Goal: Task Accomplishment & Management: Complete application form

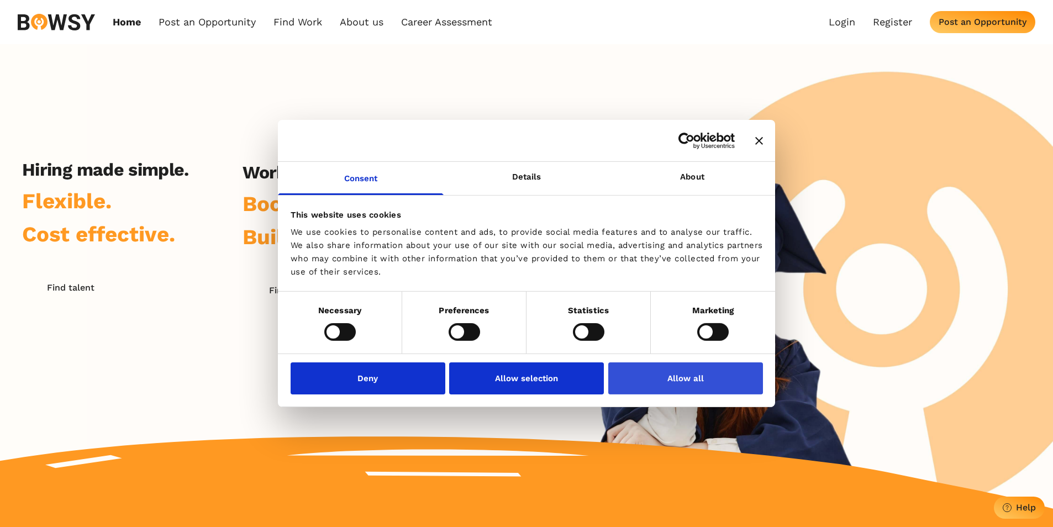
click at [690, 385] on button "Allow all" at bounding box center [685, 378] width 155 height 32
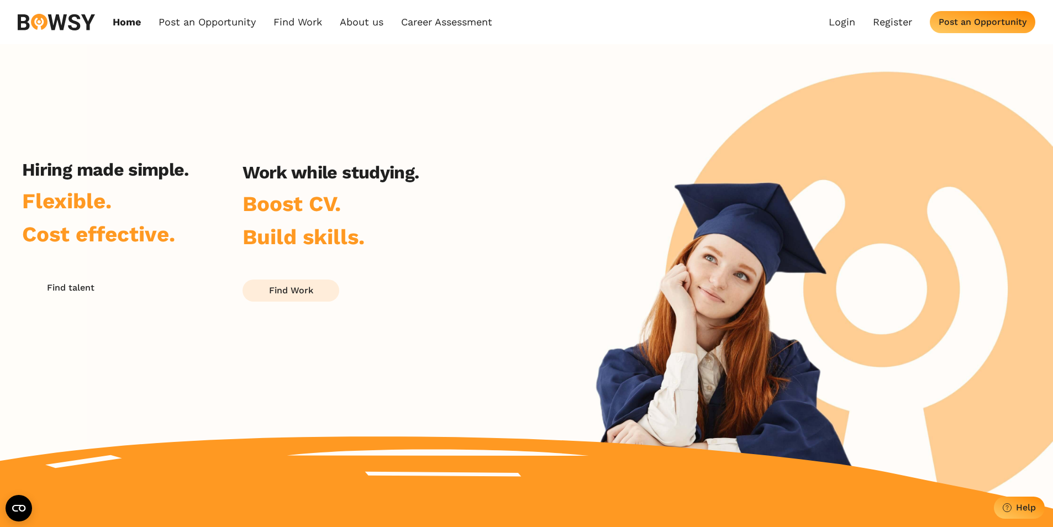
click at [298, 291] on div "Find Work" at bounding box center [291, 290] width 44 height 10
click at [305, 287] on div "Find Work" at bounding box center [291, 290] width 44 height 10
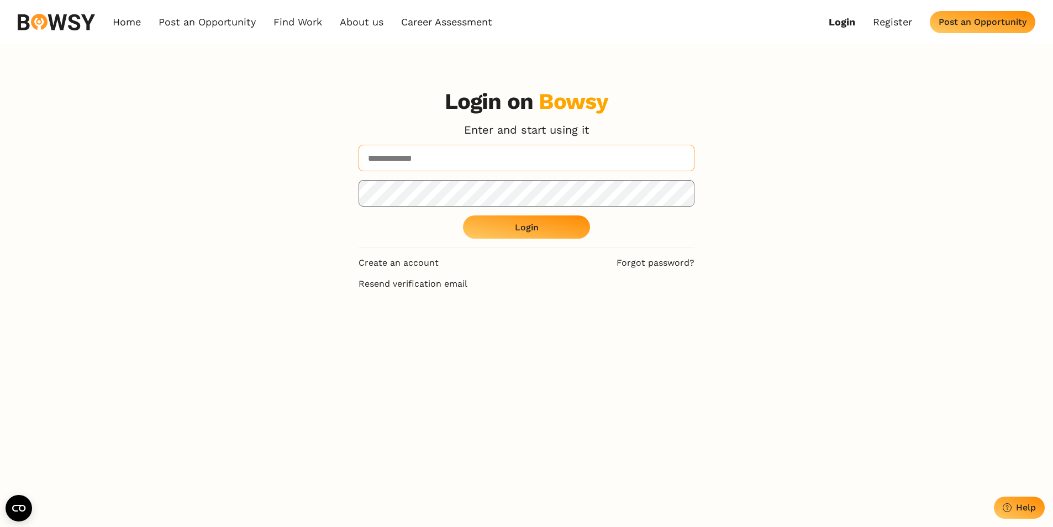
click at [534, 161] on input at bounding box center [526, 158] width 336 height 27
click at [892, 20] on link "Register" at bounding box center [892, 22] width 39 height 12
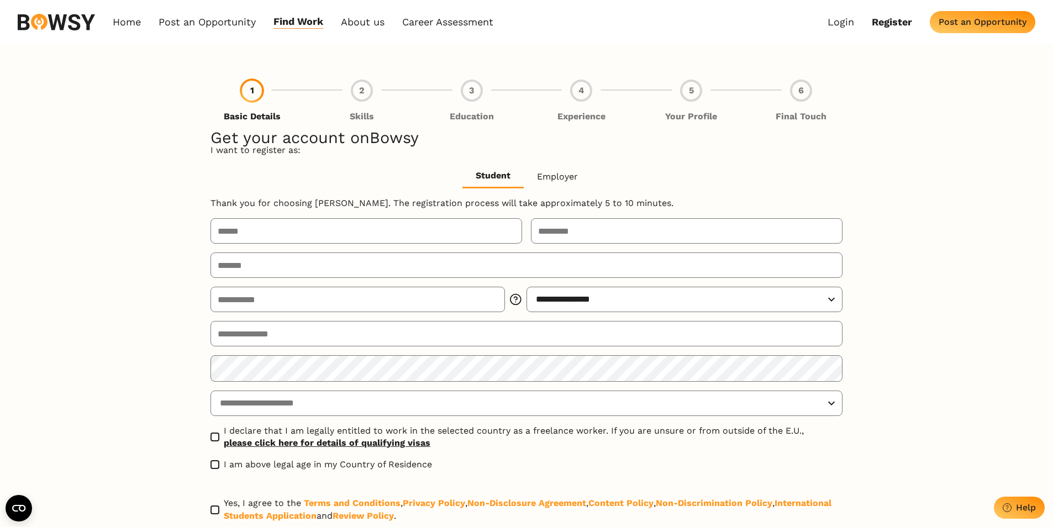
click at [376, 229] on input "text" at bounding box center [366, 230] width 312 height 25
type input "*****"
type input "*******"
type input "**********"
click at [370, 309] on input "text" at bounding box center [357, 299] width 294 height 25
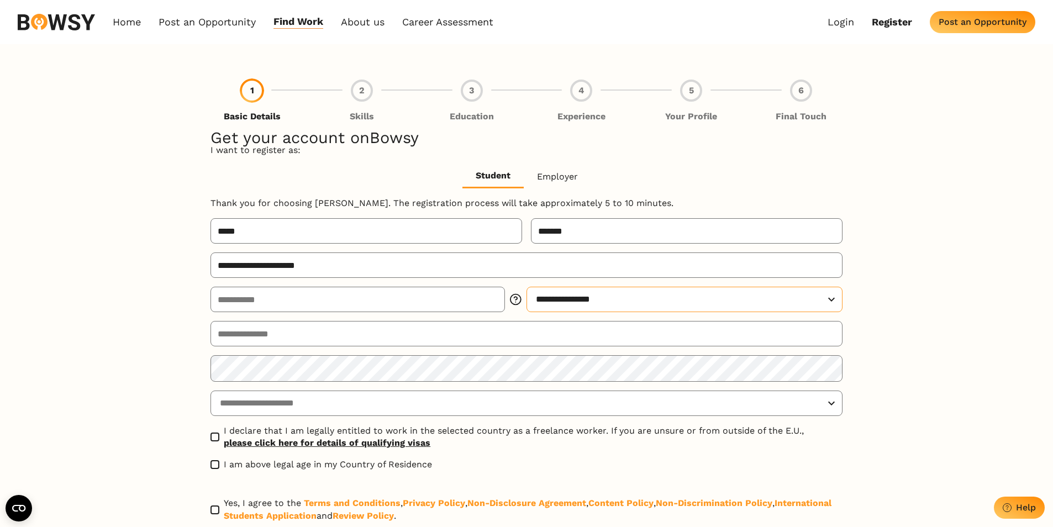
click at [604, 309] on select "**********" at bounding box center [684, 299] width 316 height 25
select select "******"
click at [526, 287] on select "**********" at bounding box center [684, 299] width 316 height 25
click at [441, 339] on input "email" at bounding box center [526, 333] width 632 height 25
click at [410, 407] on select "**********" at bounding box center [526, 403] width 632 height 25
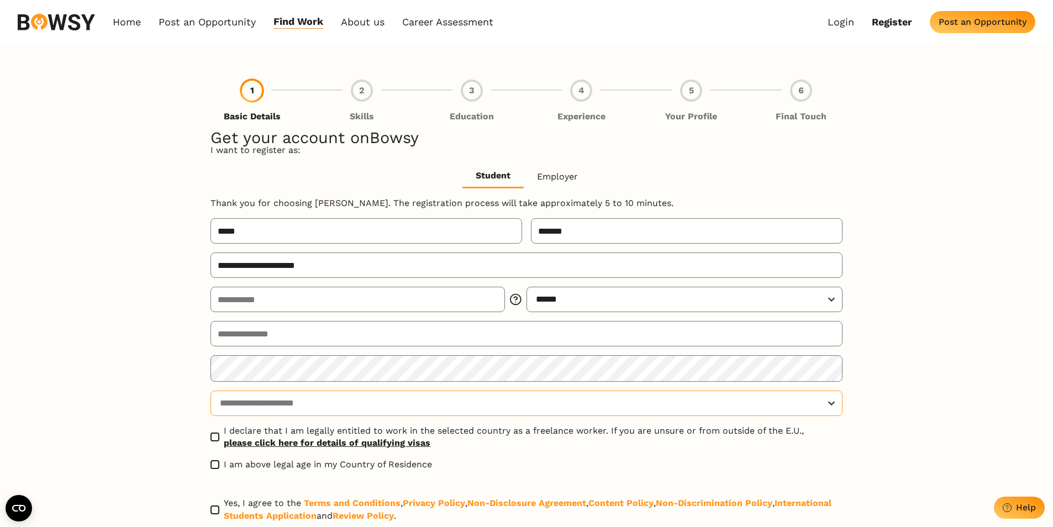
select select "**********"
click at [210, 391] on select "**********" at bounding box center [526, 403] width 632 height 25
click at [216, 440] on span at bounding box center [214, 437] width 9 height 9
click at [212, 470] on label "I am above legal age in my Country of Residence" at bounding box center [320, 464] width 221 height 12
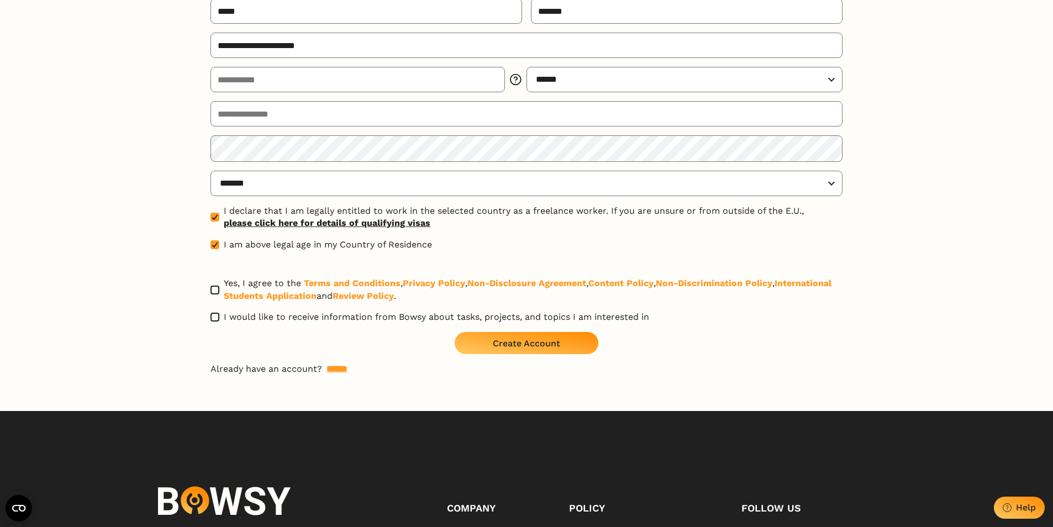
scroll to position [220, 0]
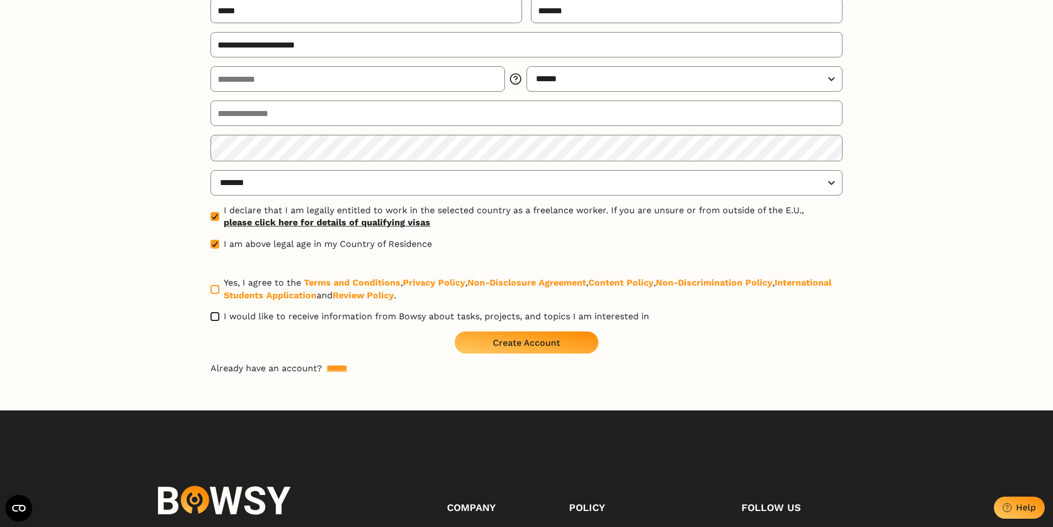
click at [214, 293] on span at bounding box center [214, 289] width 9 height 9
click at [475, 321] on span "I would like to receive information from Bowsy about tasks, projects, and topic…" at bounding box center [436, 316] width 425 height 12
click at [535, 345] on div "Create Account" at bounding box center [526, 342] width 67 height 10
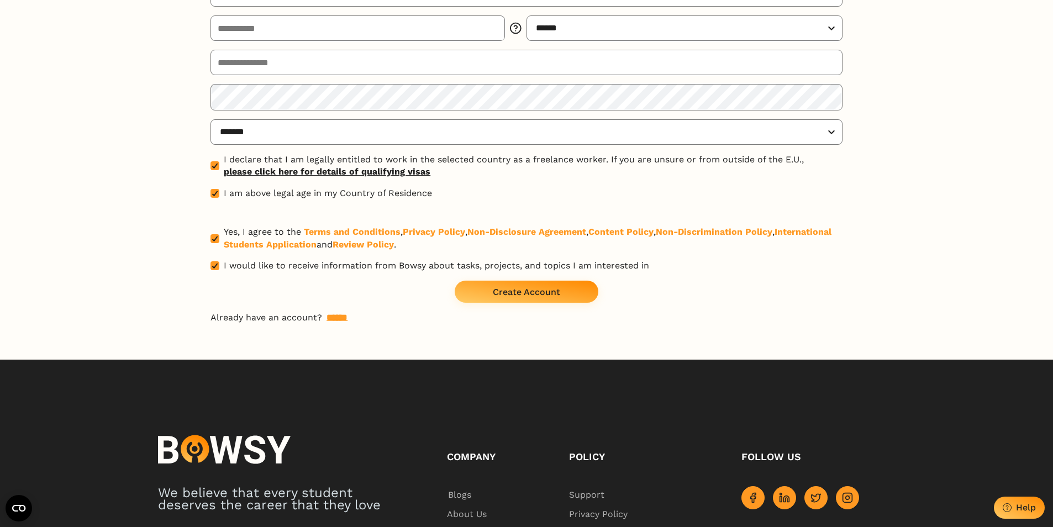
scroll to position [277, 0]
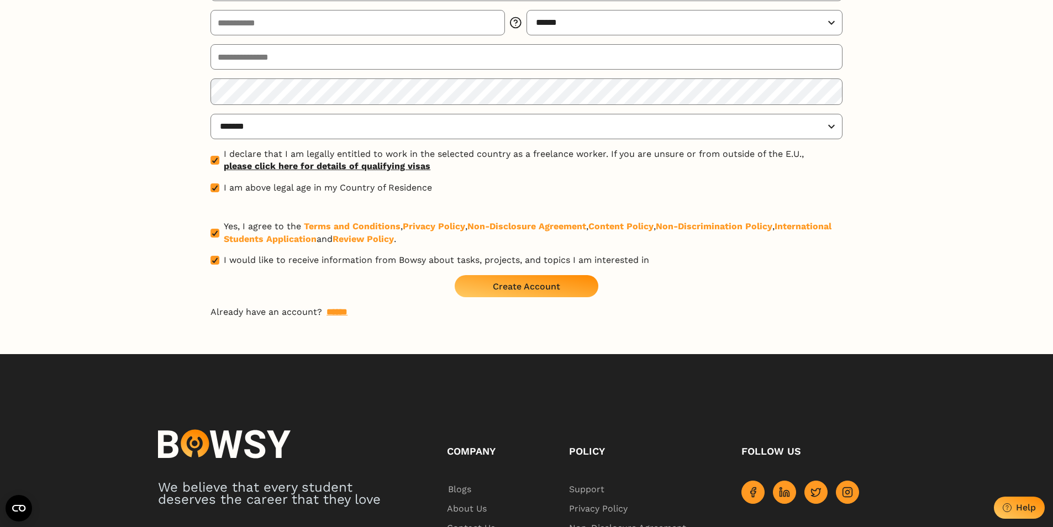
click at [542, 283] on div "Create Account" at bounding box center [526, 286] width 67 height 10
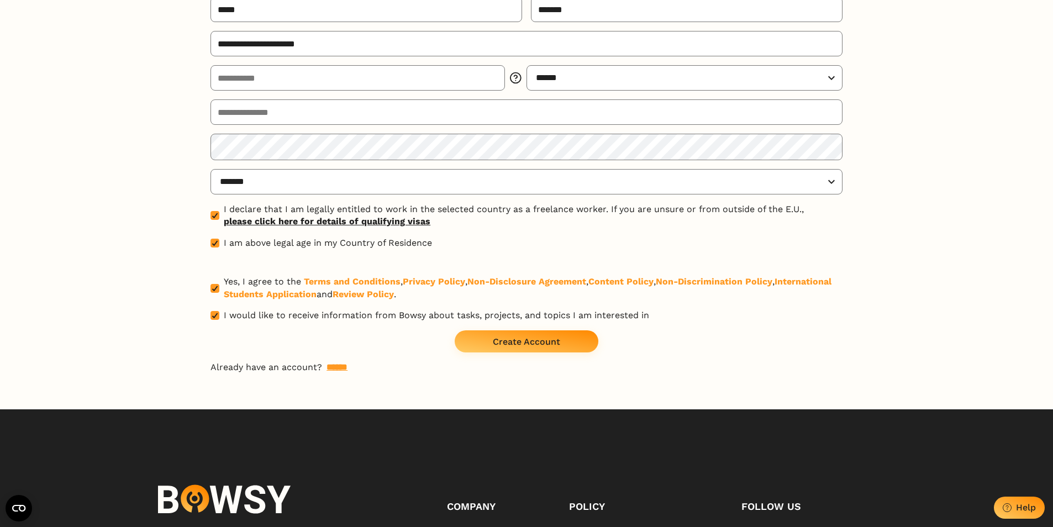
scroll to position [222, 0]
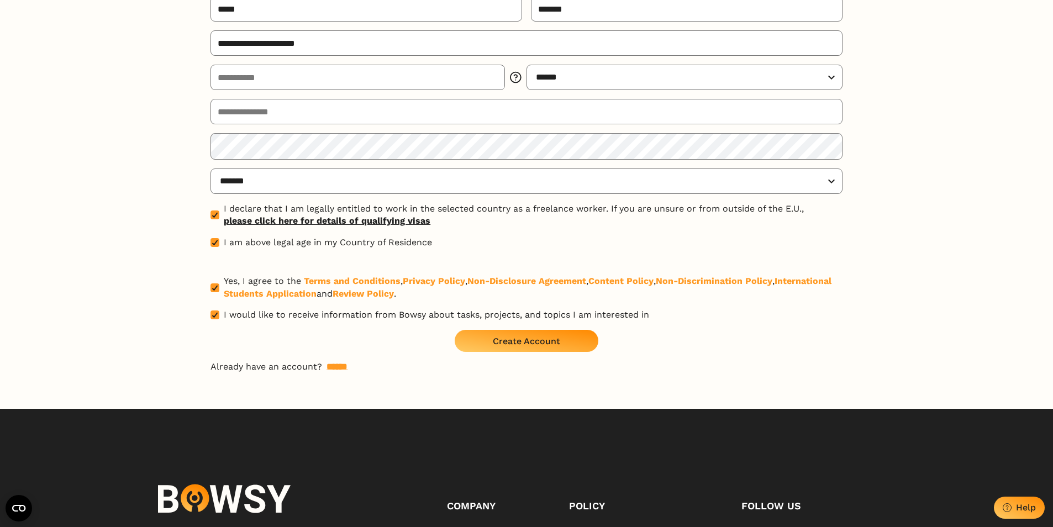
click at [516, 339] on div "Create Account" at bounding box center [526, 341] width 67 height 10
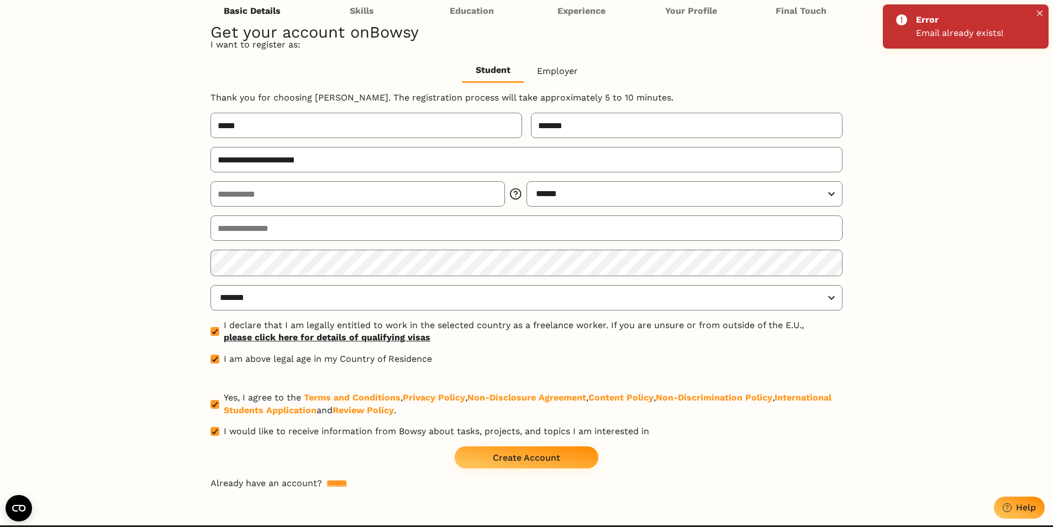
scroll to position [0, 0]
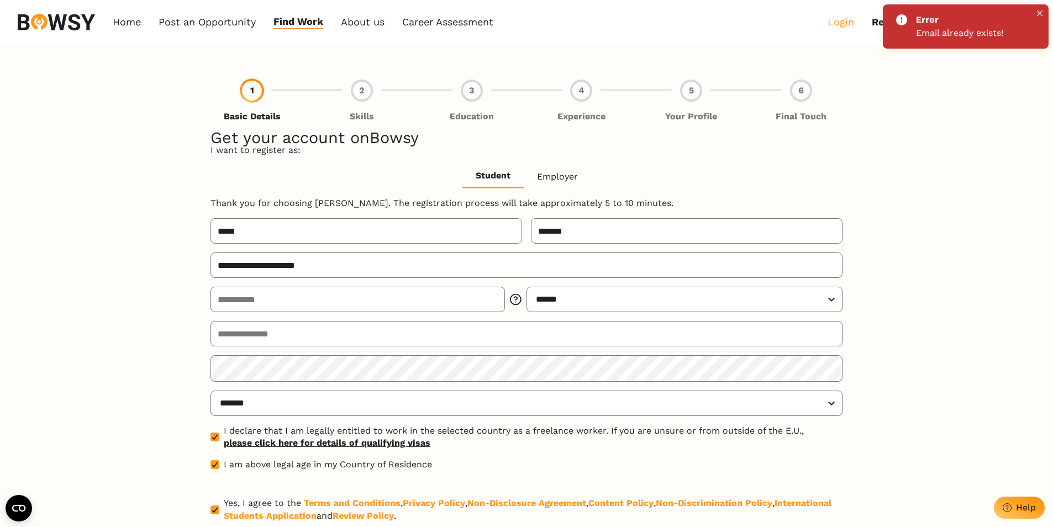
click at [843, 26] on link "Login" at bounding box center [840, 22] width 27 height 12
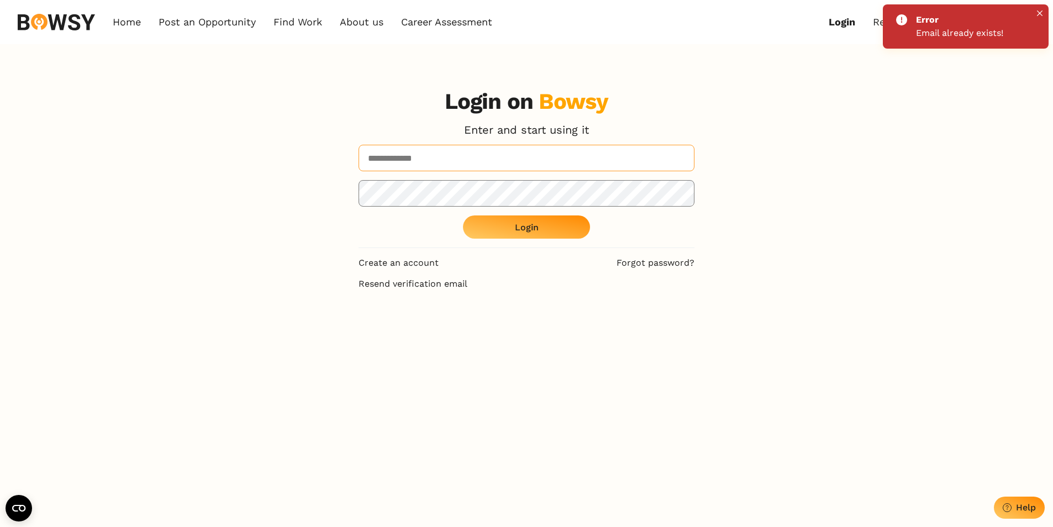
click at [552, 148] on input at bounding box center [526, 158] width 336 height 27
click at [532, 155] on input "*******" at bounding box center [526, 158] width 336 height 27
click at [532, 155] on input "*" at bounding box center [526, 158] width 336 height 27
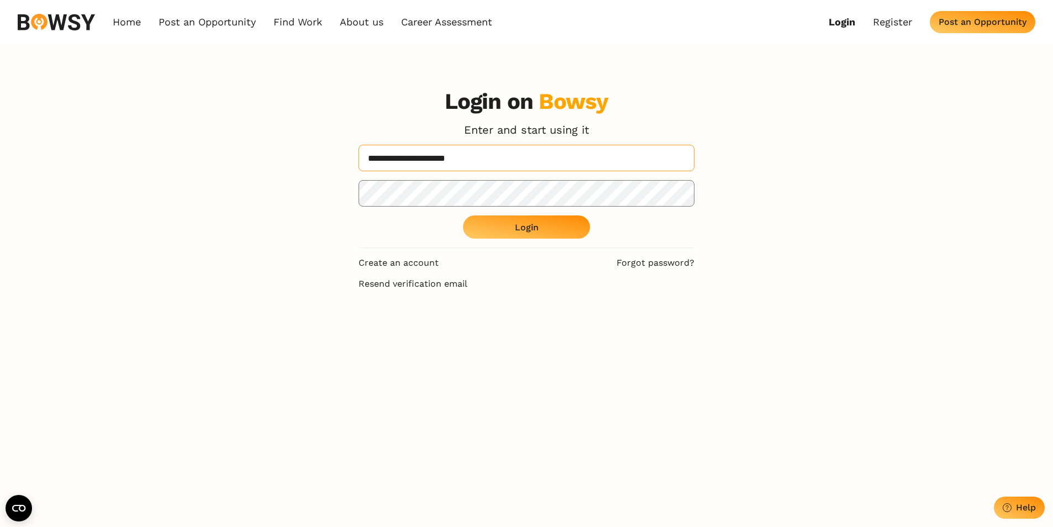
type input "**********"
click at [537, 221] on button "Login" at bounding box center [526, 226] width 127 height 23
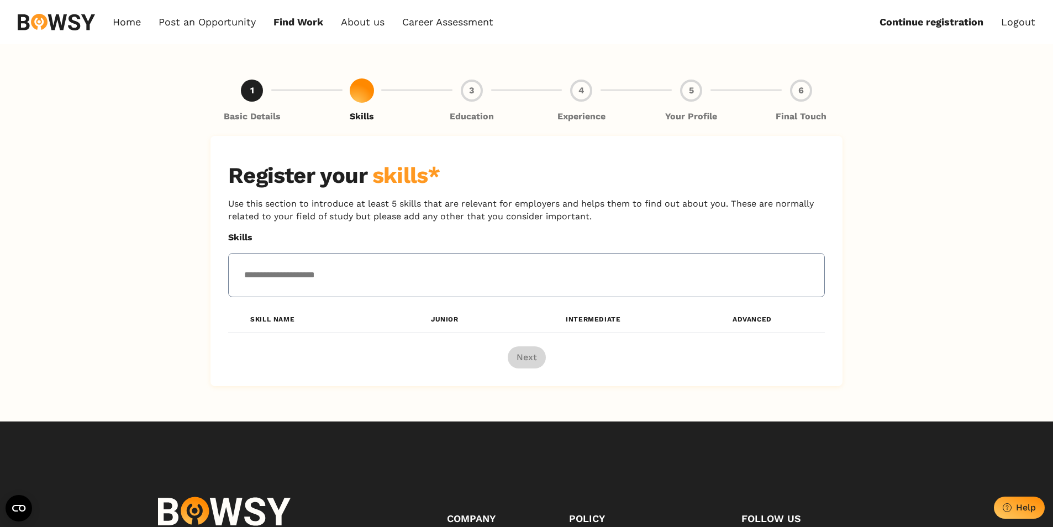
click at [426, 289] on div at bounding box center [526, 275] width 597 height 44
click at [458, 283] on input "text" at bounding box center [382, 274] width 289 height 25
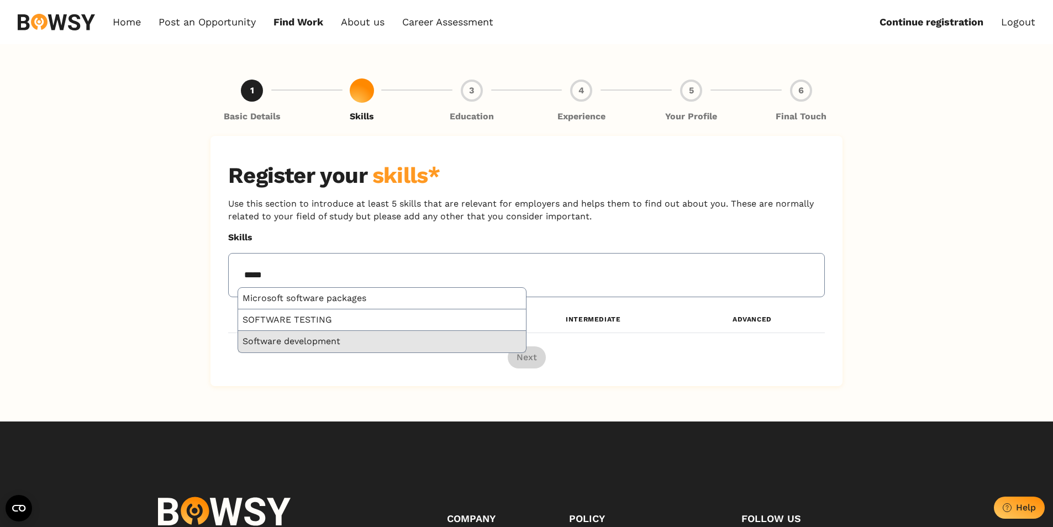
type input "*****"
click at [372, 339] on div "Software development" at bounding box center [382, 341] width 288 height 21
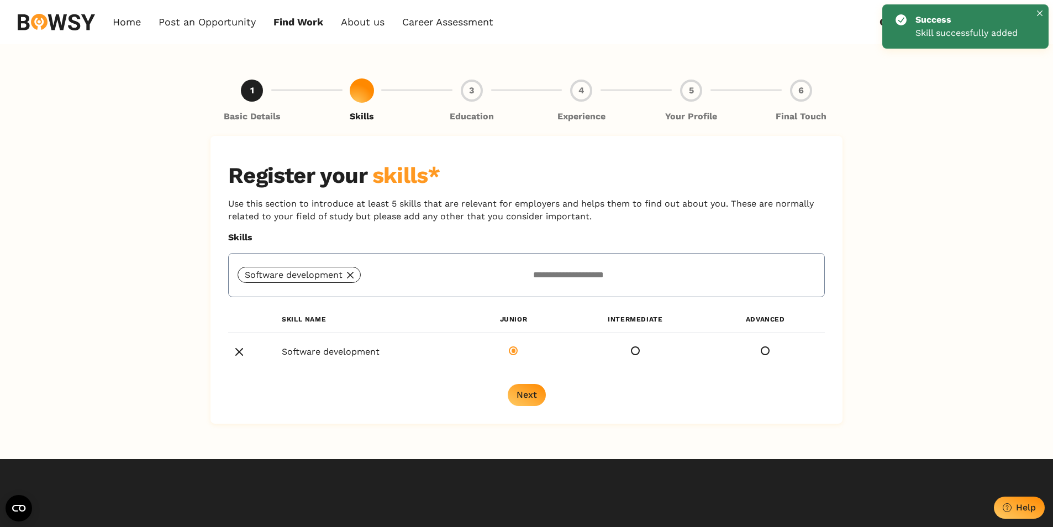
click at [514, 270] on div "Software development" at bounding box center [382, 275] width 289 height 16
click at [578, 277] on input "text" at bounding box center [670, 274] width 289 height 25
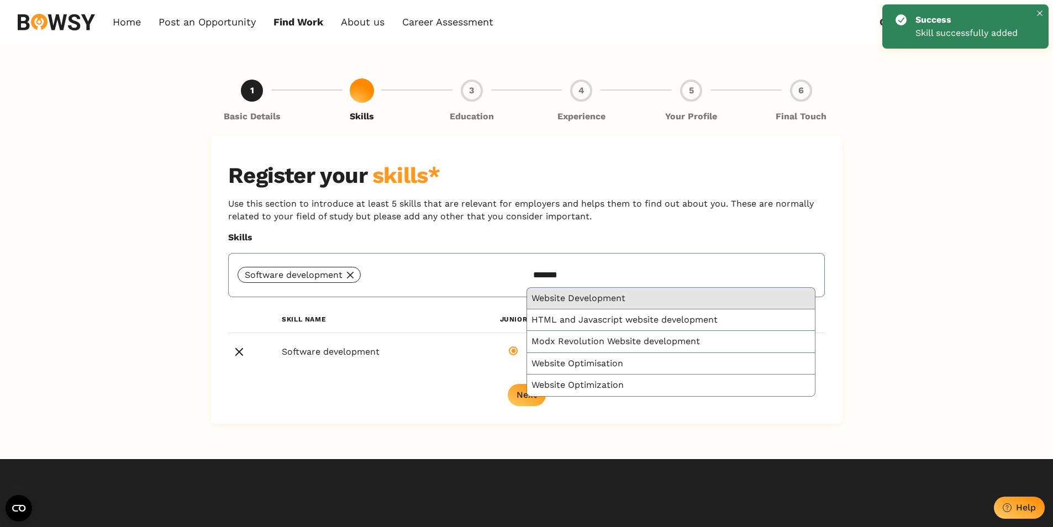
type input "*******"
click at [588, 298] on div "Website Development" at bounding box center [671, 299] width 288 height 22
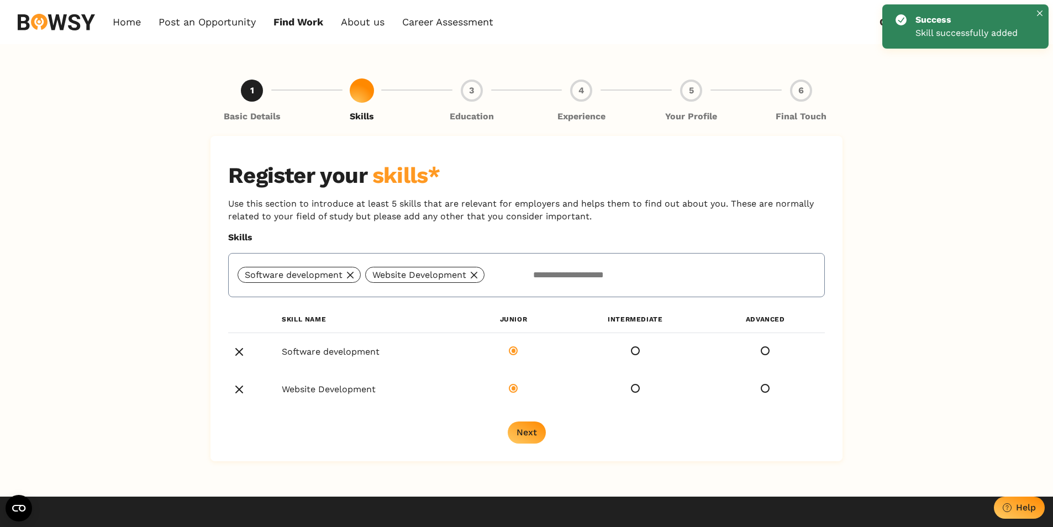
click at [625, 277] on input "text" at bounding box center [670, 274] width 289 height 25
type input "*"
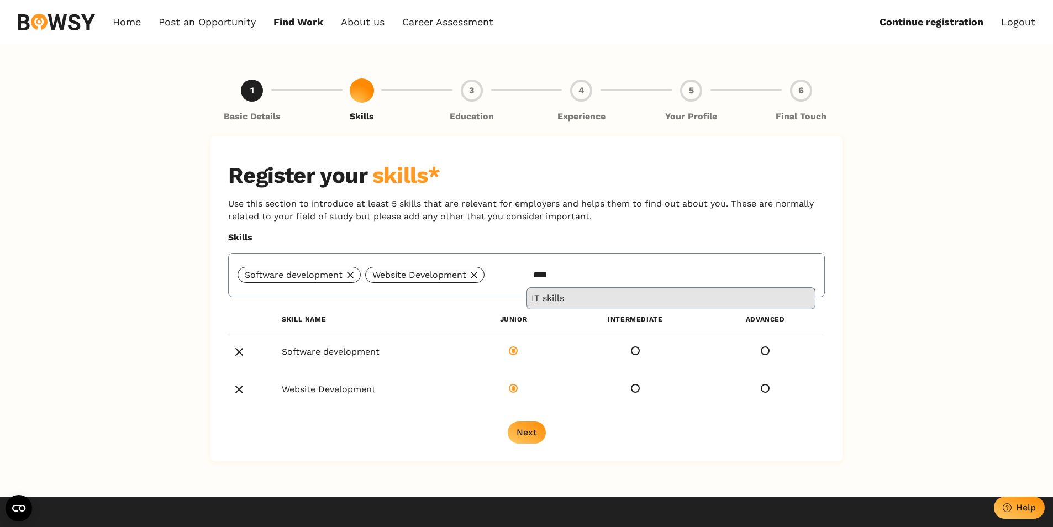
type input "****"
click at [578, 303] on div "IT skills" at bounding box center [671, 298] width 288 height 21
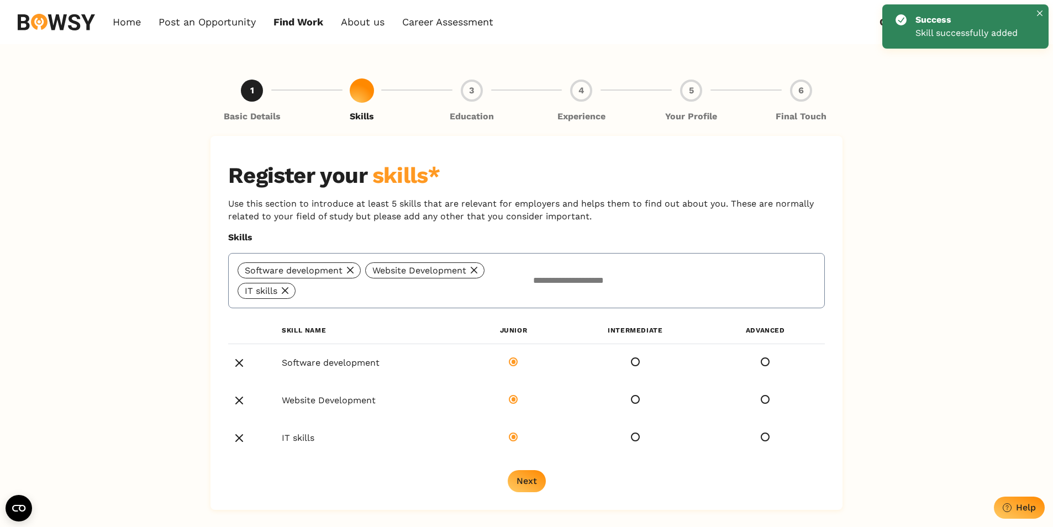
click at [593, 276] on input "text" at bounding box center [670, 280] width 289 height 25
type input "*"
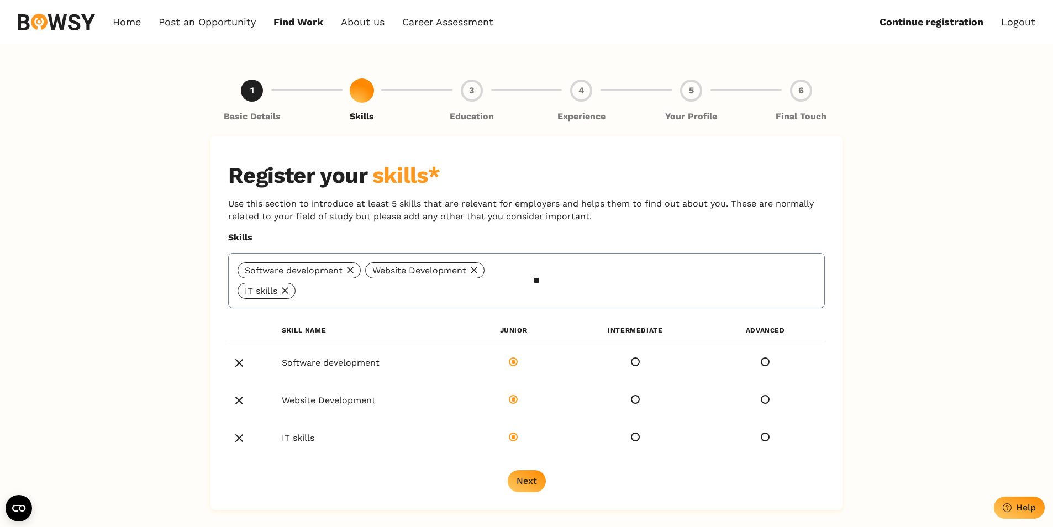
type input "*"
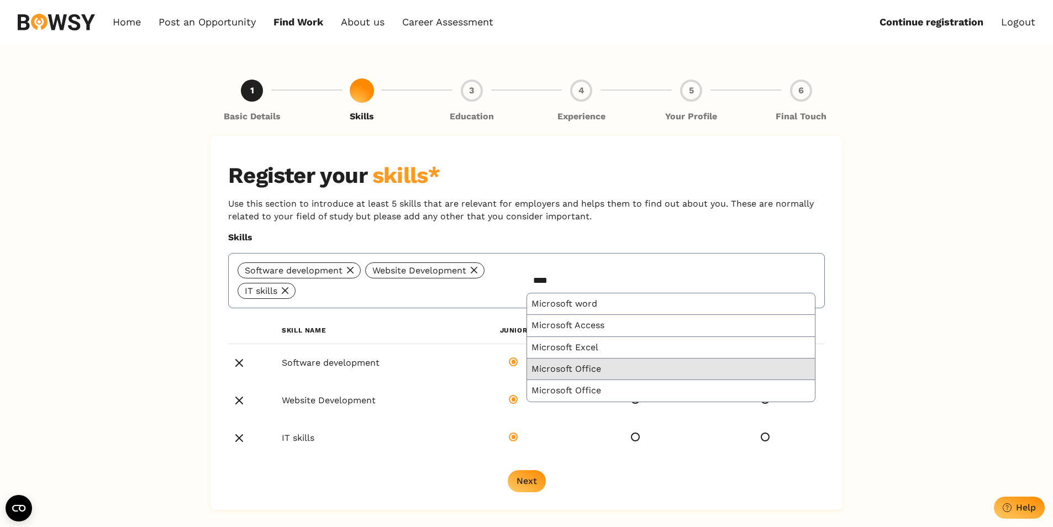
type input "****"
click at [605, 366] on div "Microsoft Office" at bounding box center [671, 369] width 288 height 22
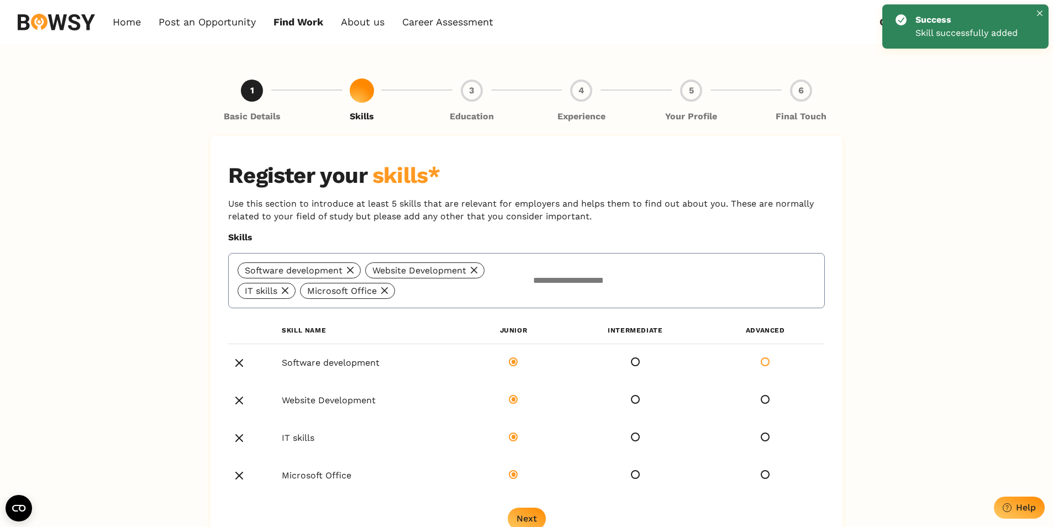
click at [768, 359] on span at bounding box center [765, 361] width 9 height 9
click at [764, 400] on span at bounding box center [765, 399] width 9 height 9
click at [763, 439] on span at bounding box center [765, 437] width 9 height 9
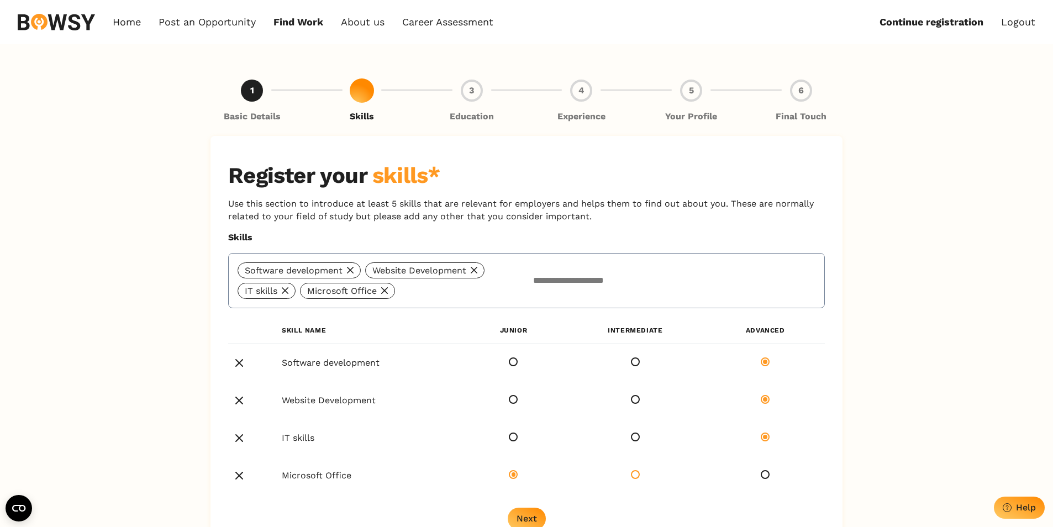
click at [639, 477] on span at bounding box center [635, 474] width 9 height 9
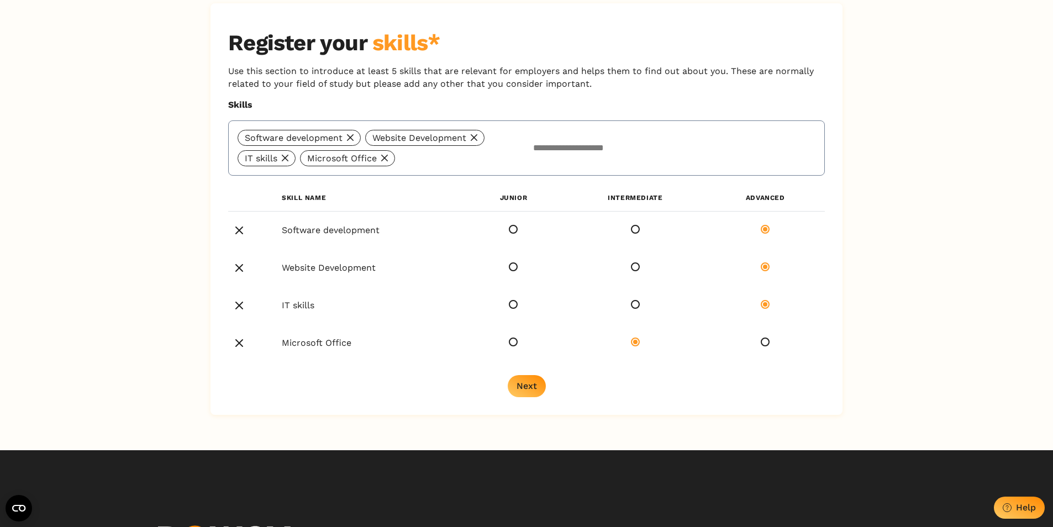
scroll to position [133, 0]
click at [530, 374] on div "Register your skills* Use this section to introduce at least 5 skills that are …" at bounding box center [526, 209] width 632 height 412
click at [530, 379] on button "Next" at bounding box center [527, 386] width 38 height 22
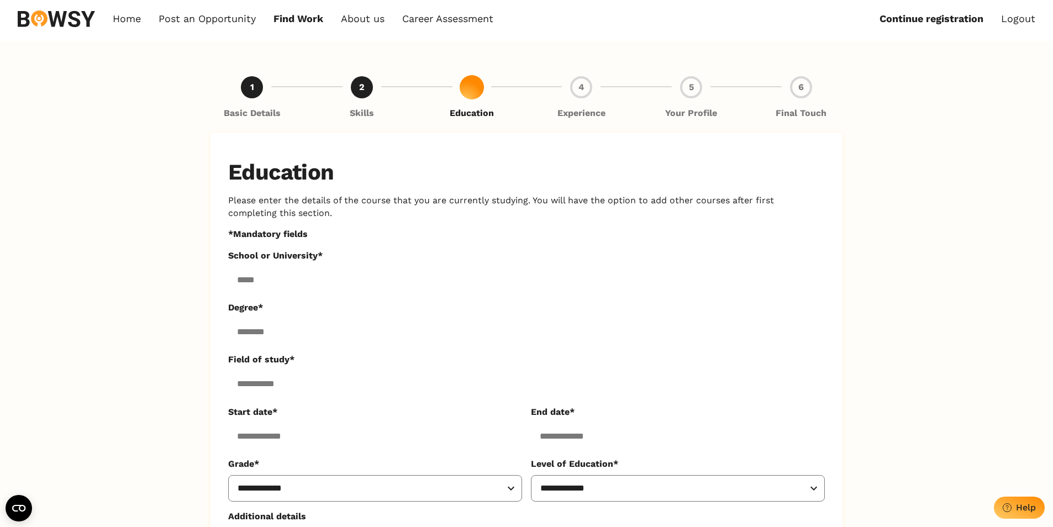
scroll to position [0, 0]
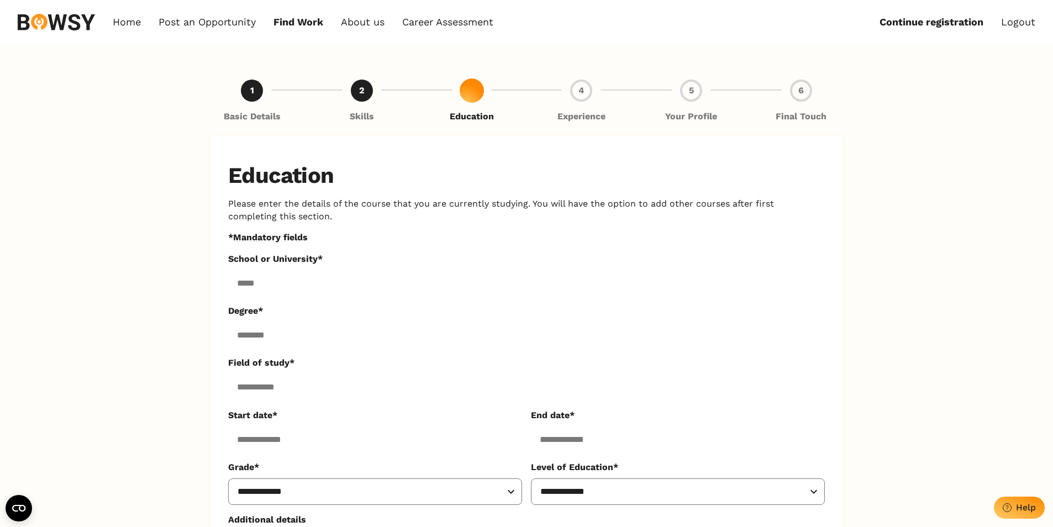
click at [433, 289] on input "School or University*" at bounding box center [526, 283] width 597 height 27
type input "********"
click at [331, 331] on input "Degree*" at bounding box center [526, 334] width 597 height 27
type input "*******"
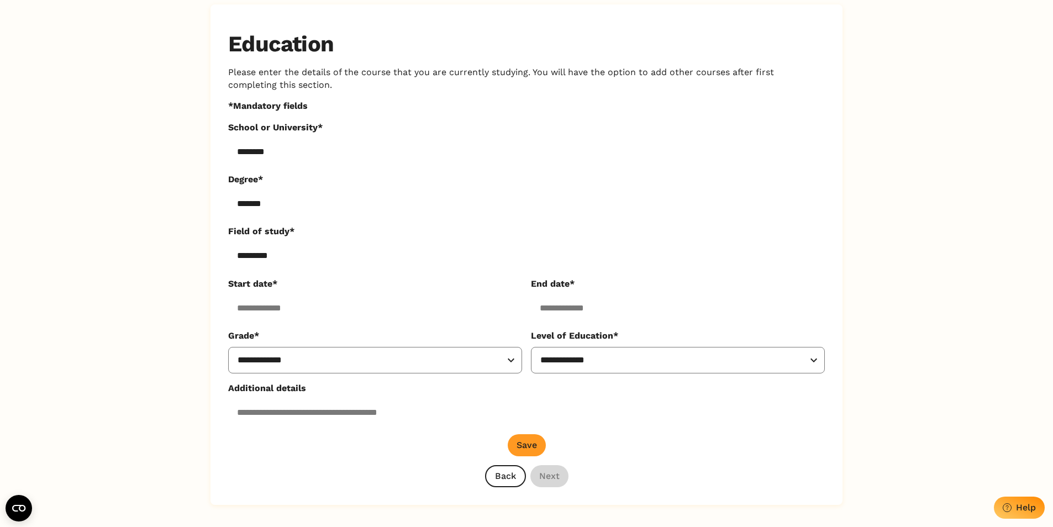
scroll to position [133, 0]
type input "*********"
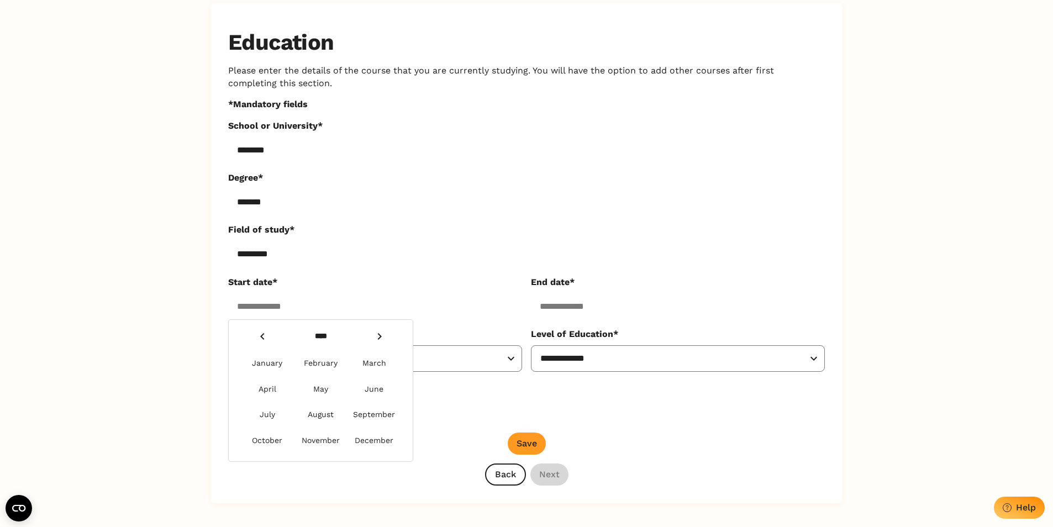
click at [330, 299] on input "Start date*" at bounding box center [375, 306] width 294 height 27
click at [281, 366] on div "January" at bounding box center [267, 363] width 51 height 18
type input "**********"
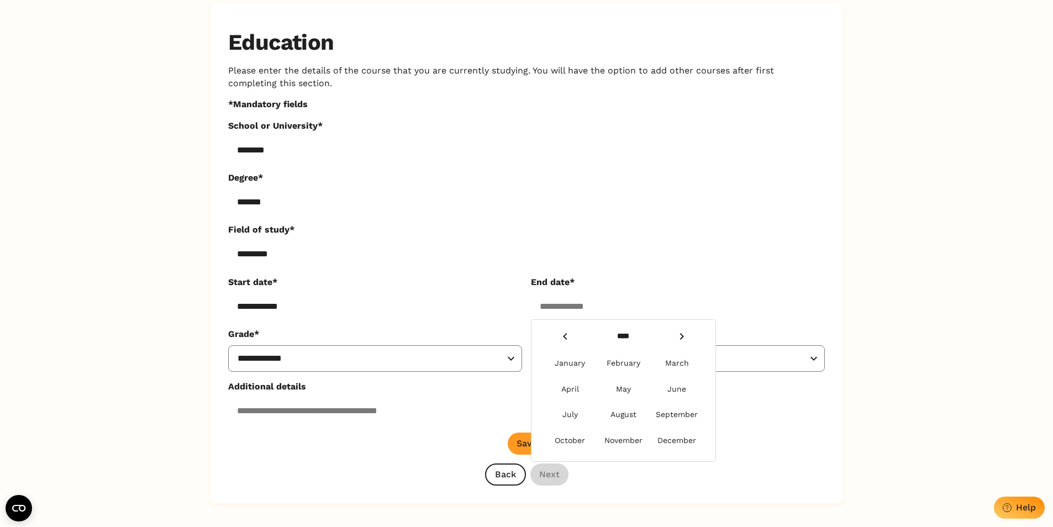
click at [575, 308] on input "End date*" at bounding box center [678, 306] width 294 height 27
click at [684, 330] on icon "Next Year" at bounding box center [681, 336] width 13 height 13
click at [684, 386] on div "June" at bounding box center [676, 389] width 51 height 18
type input "*********"
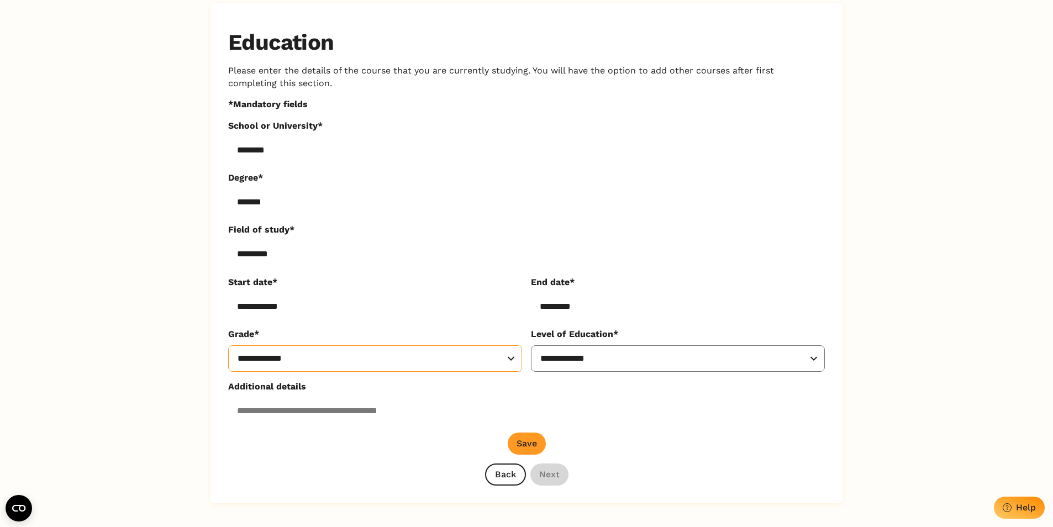
click at [393, 347] on select "**********" at bounding box center [375, 358] width 294 height 27
click at [446, 418] on input "Additional details" at bounding box center [526, 410] width 597 height 27
click at [537, 442] on button "Save" at bounding box center [527, 444] width 38 height 22
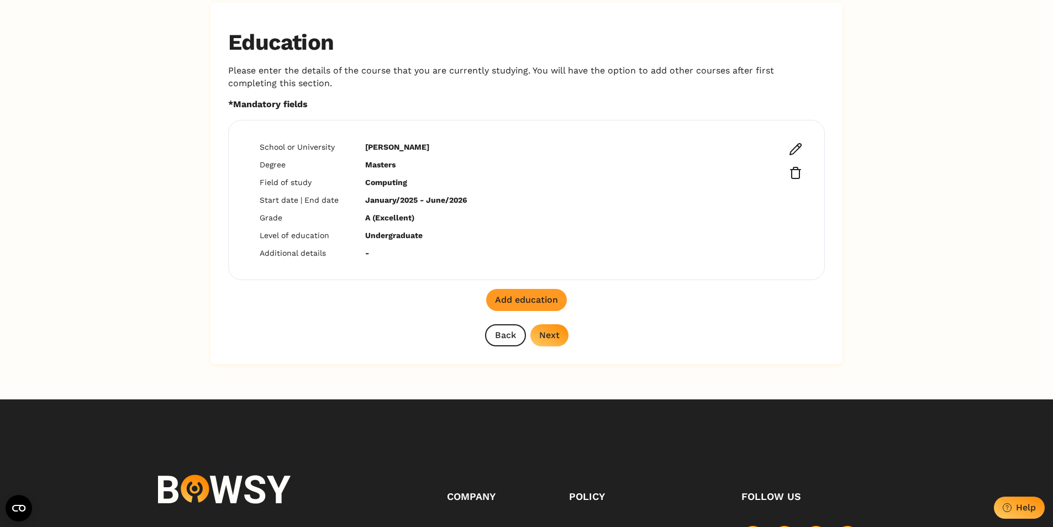
click at [562, 333] on button "Next" at bounding box center [549, 335] width 38 height 22
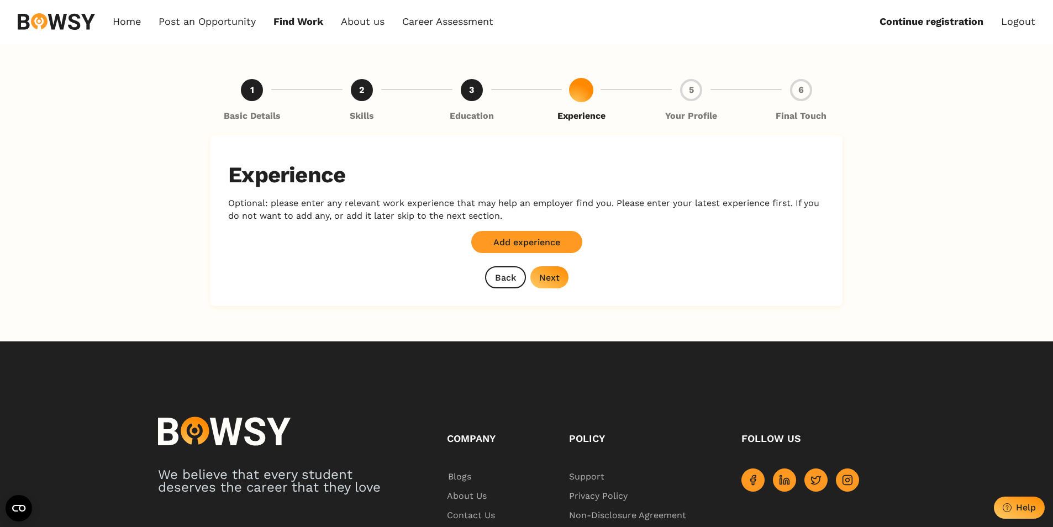
scroll to position [0, 0]
click at [552, 273] on div "Next" at bounding box center [549, 278] width 20 height 10
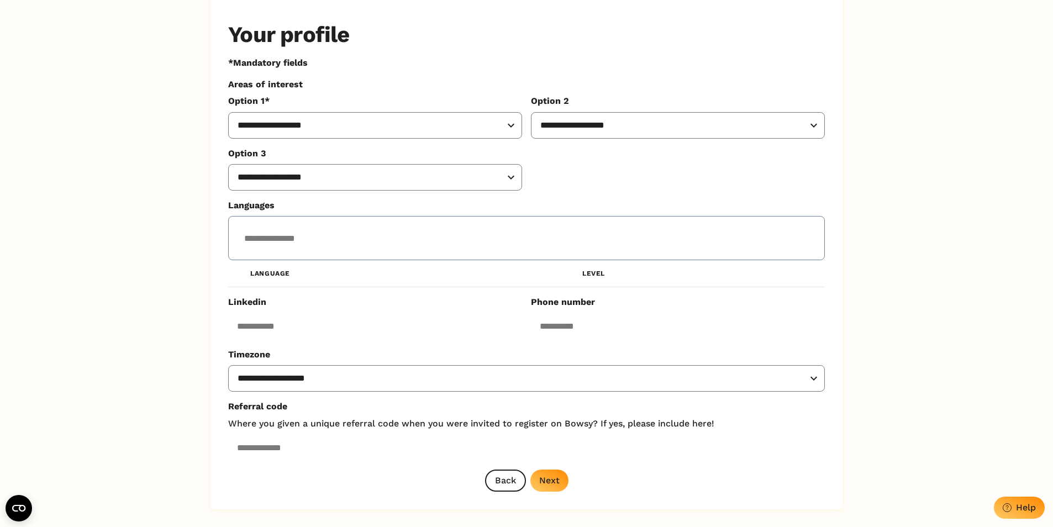
scroll to position [141, 0]
click at [412, 129] on select "**********" at bounding box center [375, 125] width 294 height 27
click at [428, 123] on select "**********" at bounding box center [375, 125] width 294 height 27
select select "**********"
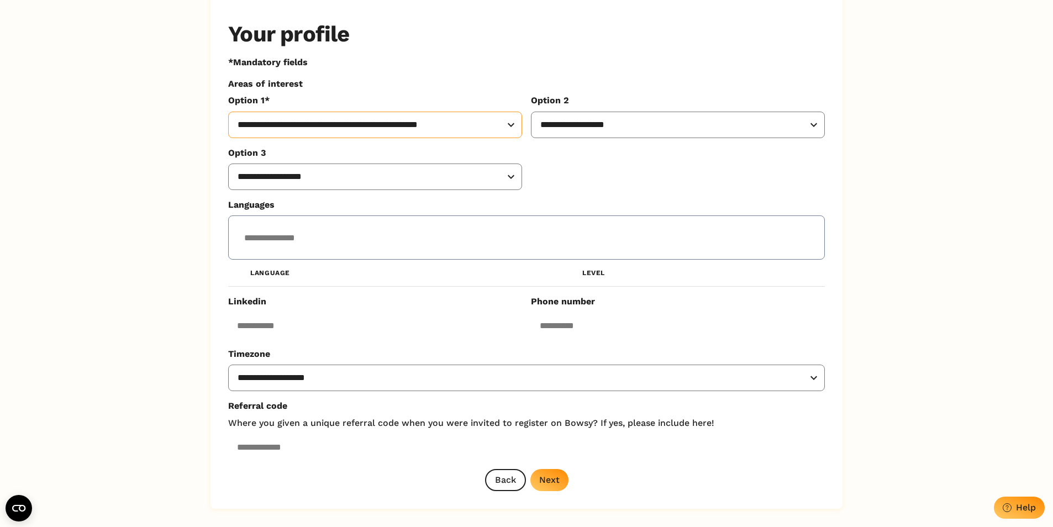
click at [228, 112] on select "**********" at bounding box center [375, 125] width 294 height 27
click at [551, 488] on button "Next" at bounding box center [549, 480] width 38 height 22
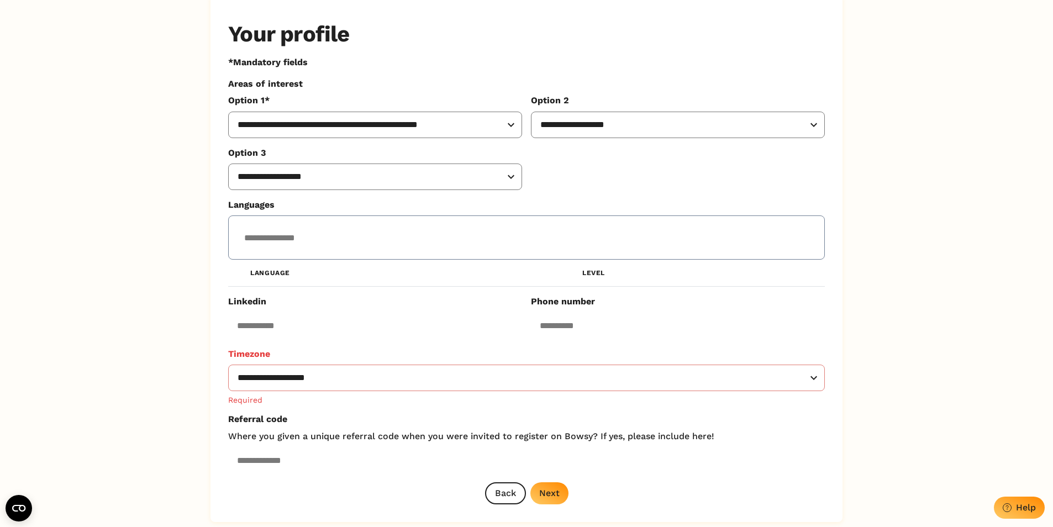
click at [439, 381] on select "**********" at bounding box center [526, 378] width 597 height 27
select select "**********"
click at [228, 365] on select "**********" at bounding box center [526, 378] width 597 height 27
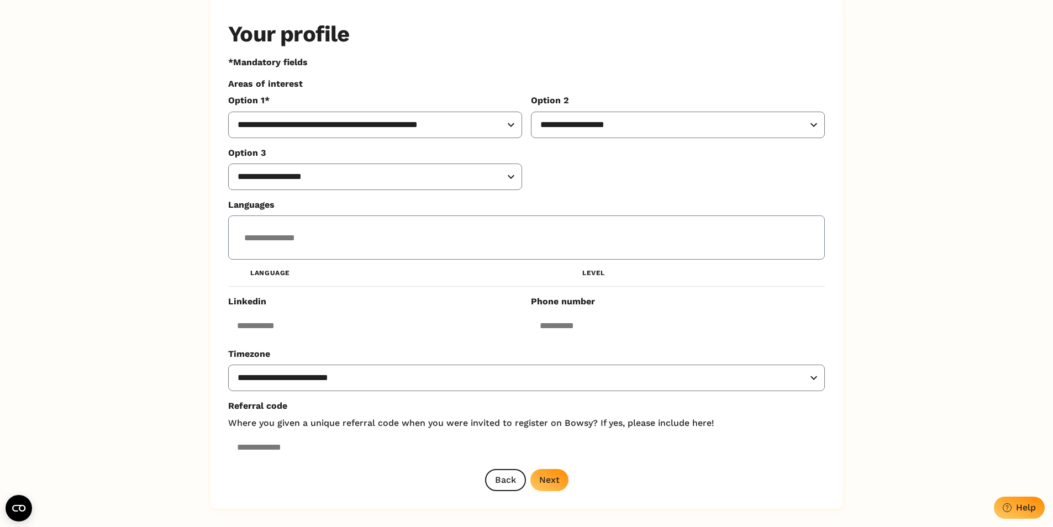
click at [545, 479] on div "Next" at bounding box center [549, 479] width 20 height 10
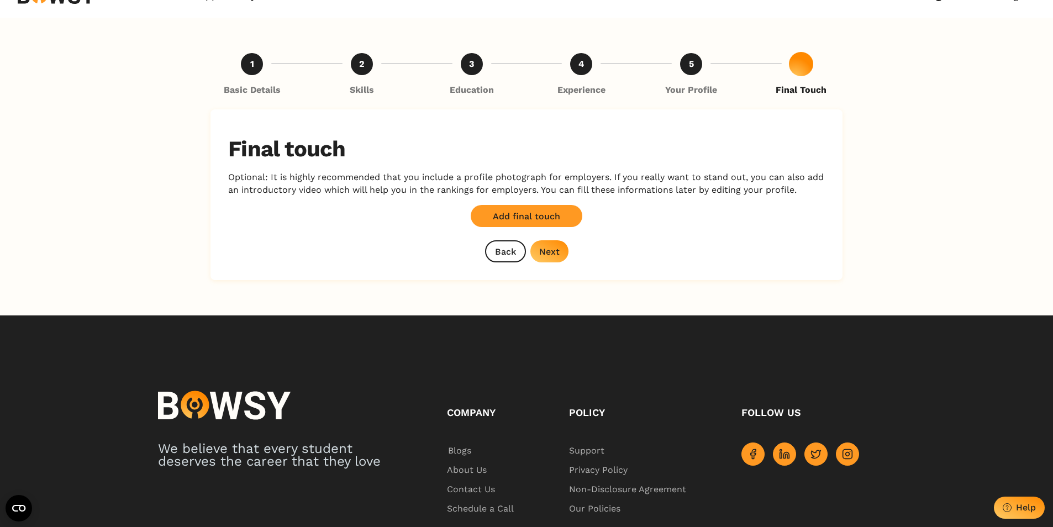
scroll to position [0, 0]
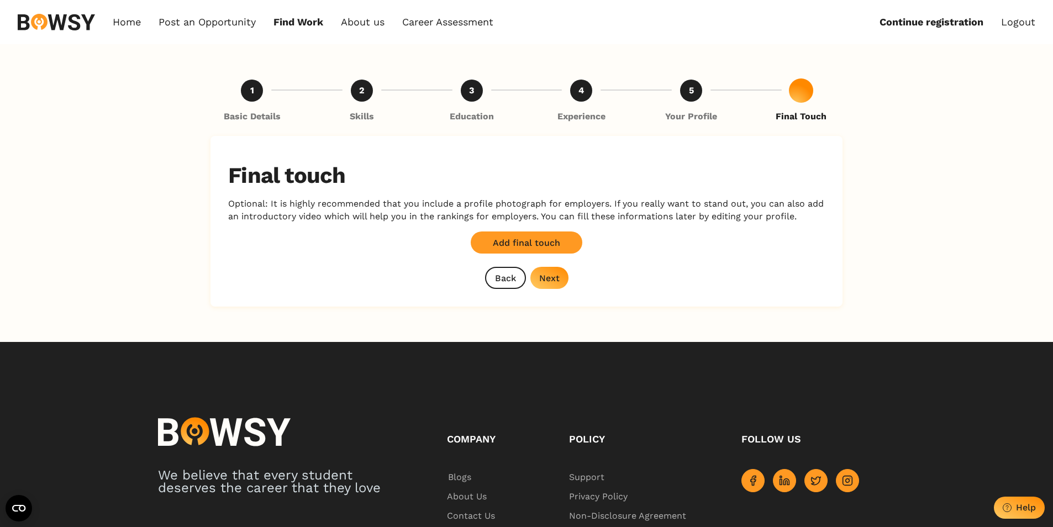
click at [556, 269] on button "Next" at bounding box center [549, 278] width 38 height 22
click at [550, 277] on div "Next" at bounding box center [549, 278] width 20 height 10
click at [553, 279] on div "Next" at bounding box center [549, 278] width 20 height 10
drag, startPoint x: 542, startPoint y: 259, endPoint x: 548, endPoint y: 276, distance: 17.8
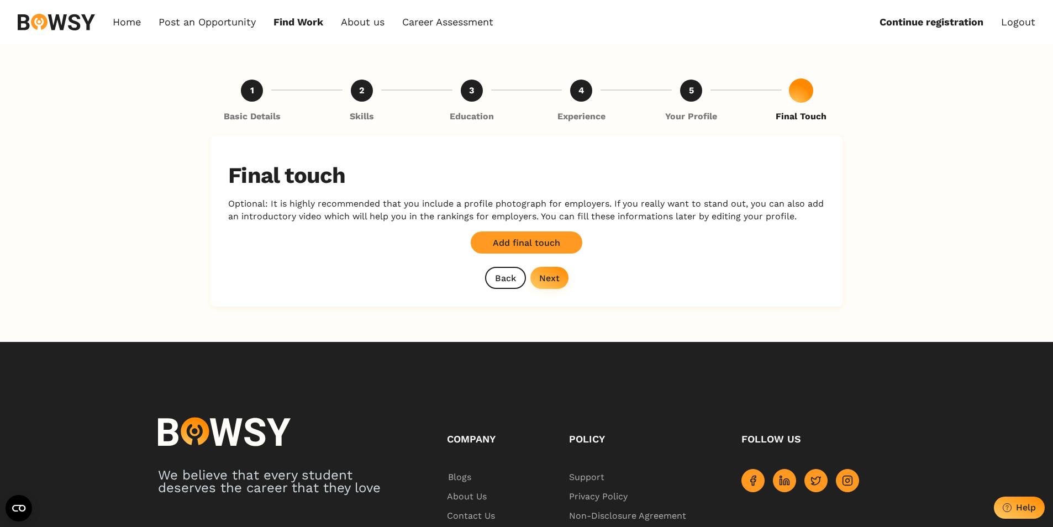
click at [548, 276] on div "Add final touch Back Next" at bounding box center [526, 259] width 597 height 57
click at [548, 276] on div "Next" at bounding box center [549, 278] width 20 height 10
click at [557, 286] on button "Next" at bounding box center [549, 278] width 38 height 22
click at [552, 281] on div "Next" at bounding box center [549, 278] width 20 height 10
click at [552, 281] on div "Back Next" at bounding box center [526, 278] width 83 height 22
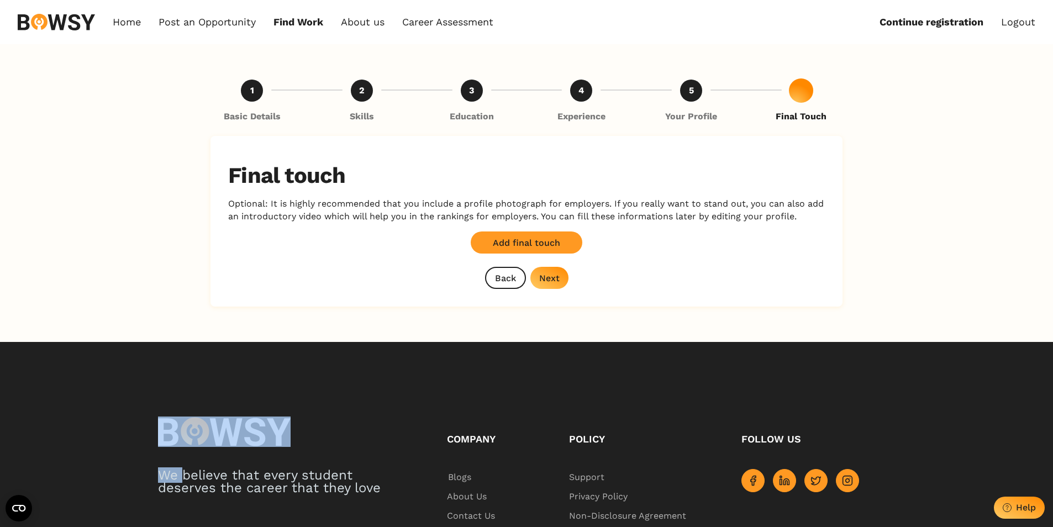
click at [552, 281] on div "Next" at bounding box center [549, 278] width 20 height 10
click at [450, 182] on h2 "Final touch" at bounding box center [526, 175] width 597 height 27
click at [223, 11] on div "Home Post an Opportunity Bowsy Projects Post Work Find Work How it Works Regist…" at bounding box center [526, 22] width 1053 height 44
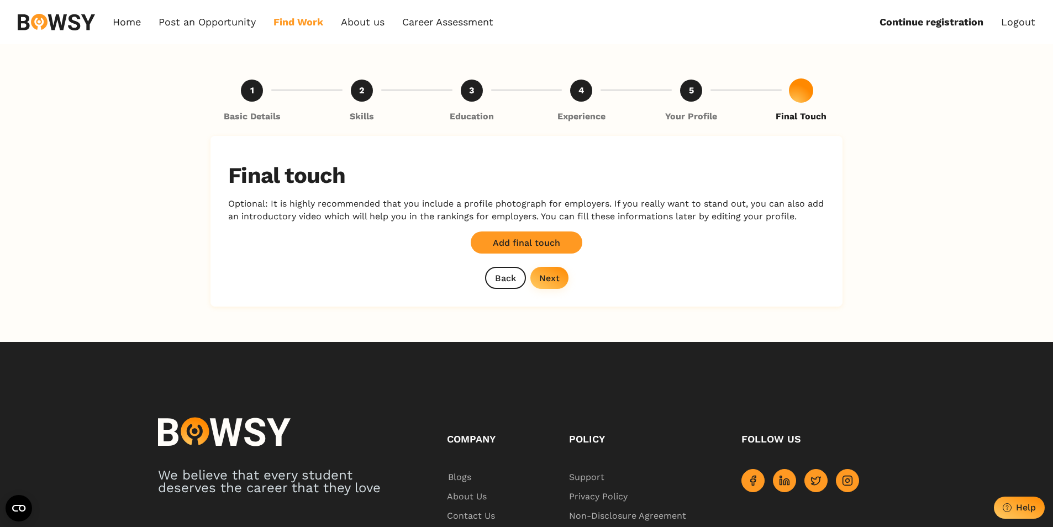
click at [315, 19] on link "Find Work" at bounding box center [298, 22] width 50 height 12
click at [325, 49] on link "How it Works" at bounding box center [318, 47] width 87 height 19
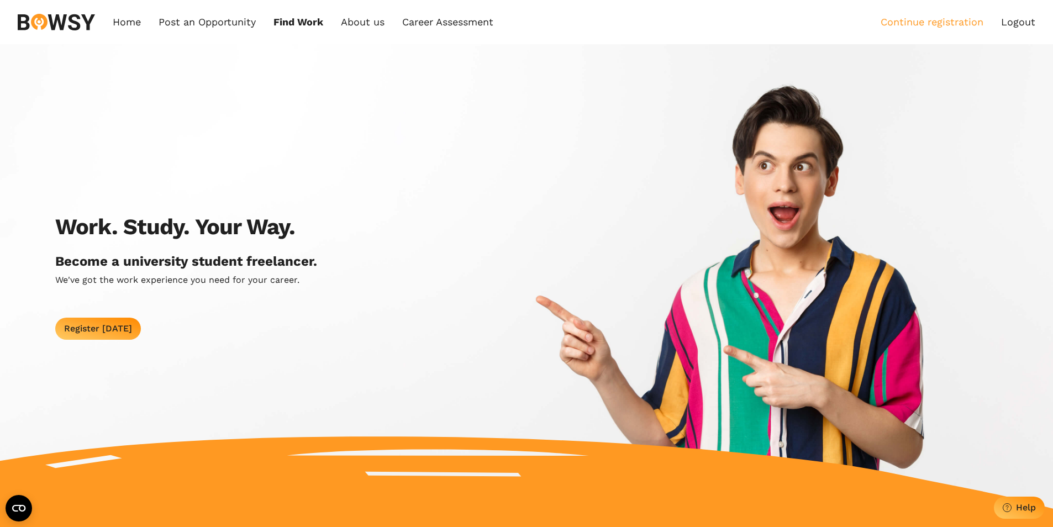
click at [899, 19] on link "Continue registration" at bounding box center [931, 22] width 103 height 12
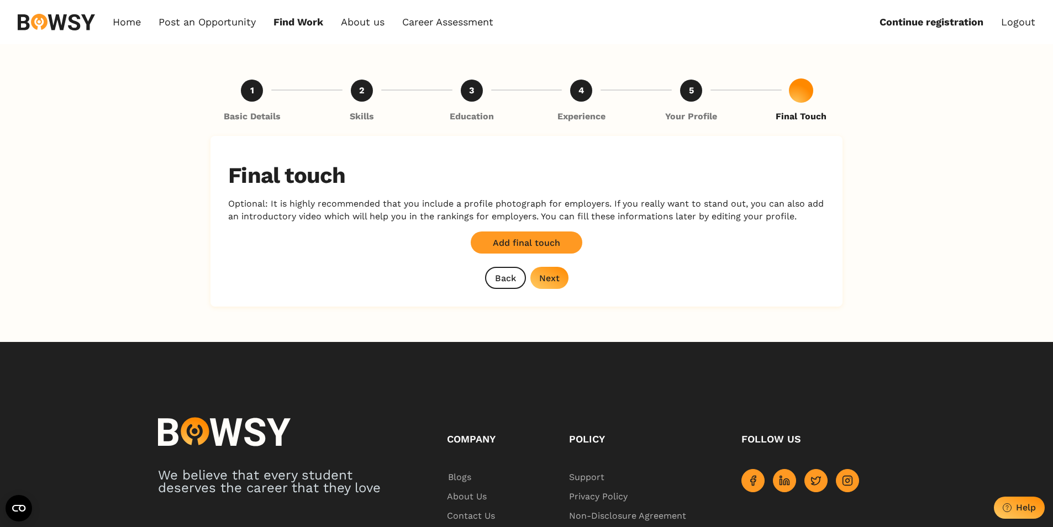
click at [548, 280] on div "Next" at bounding box center [549, 278] width 20 height 10
click at [515, 275] on div "Back" at bounding box center [505, 278] width 21 height 10
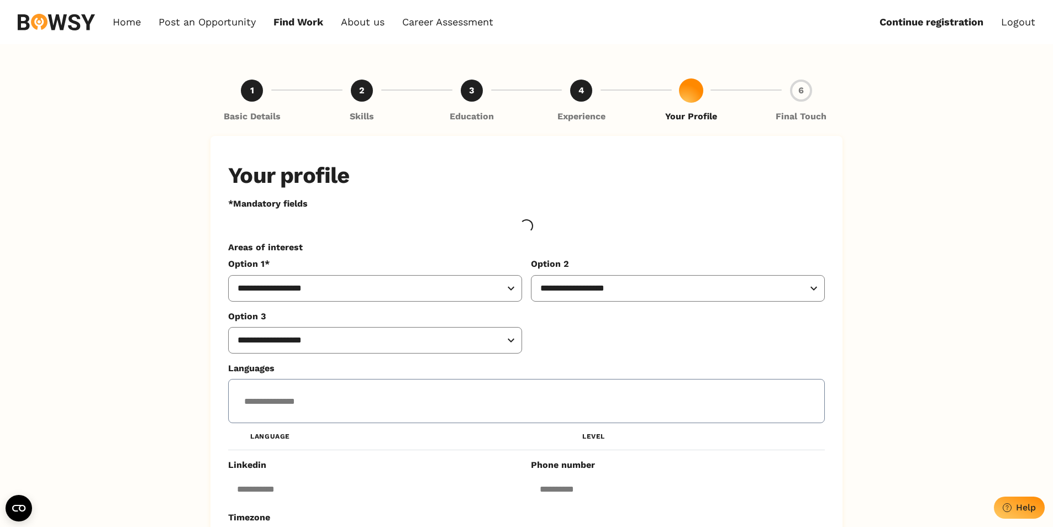
select select "**********"
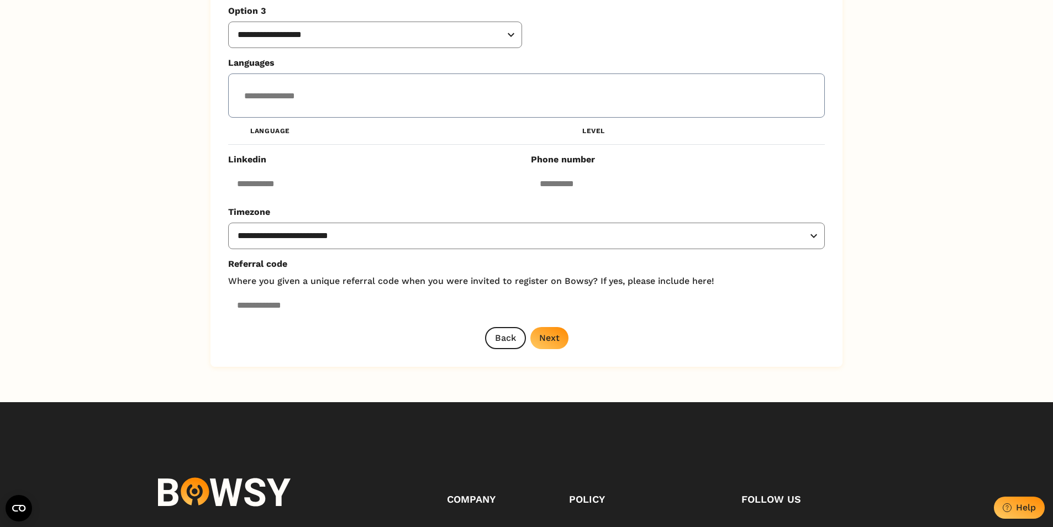
scroll to position [471, 0]
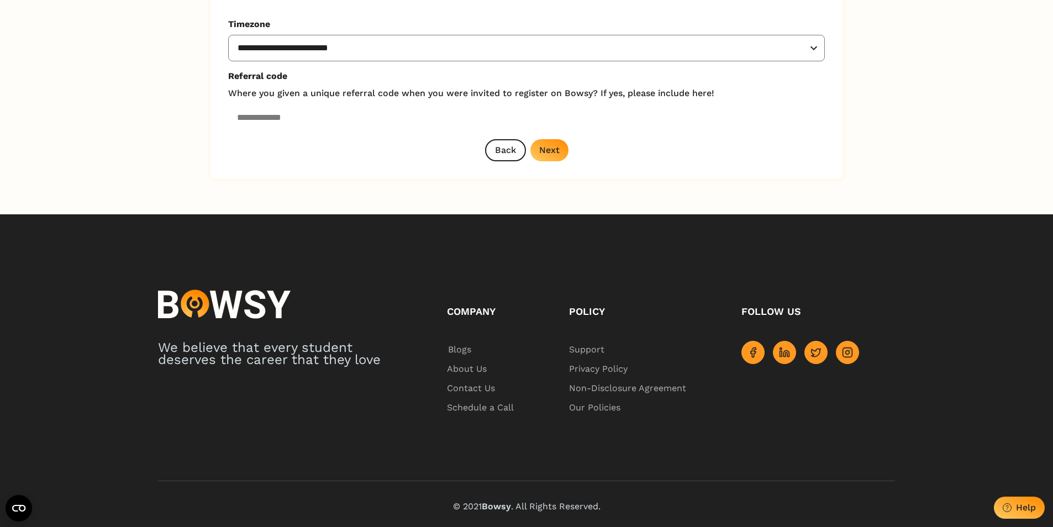
click at [554, 146] on div "Next" at bounding box center [549, 150] width 20 height 10
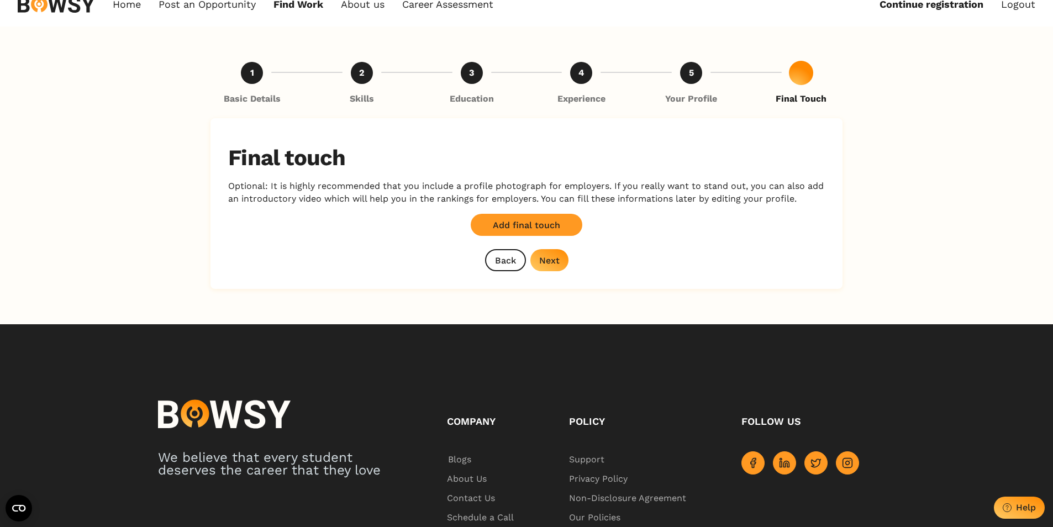
scroll to position [0, 0]
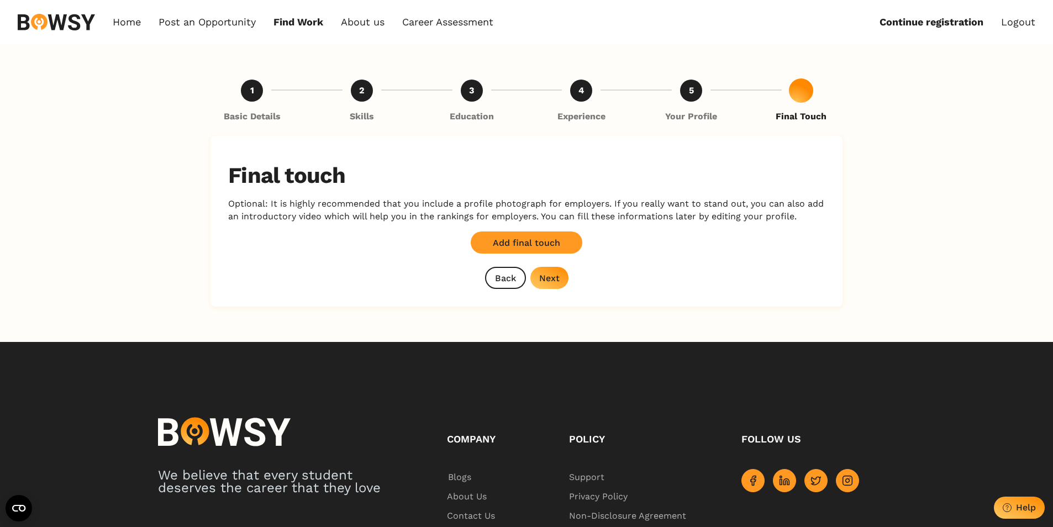
click at [550, 286] on button "Next" at bounding box center [549, 278] width 38 height 22
click at [550, 286] on div "Back Next" at bounding box center [526, 278] width 83 height 22
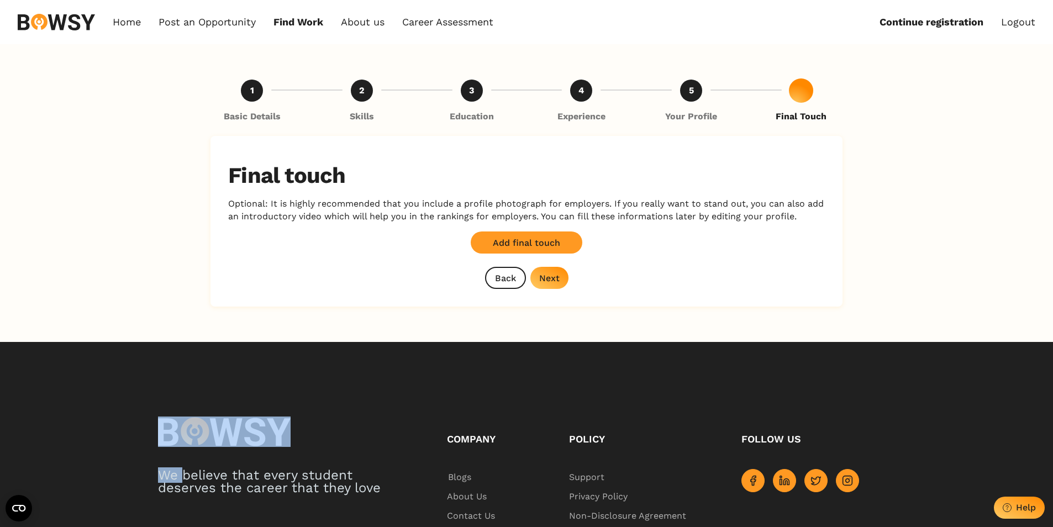
click at [550, 286] on button "Next" at bounding box center [549, 278] width 38 height 22
click at [550, 286] on div "Back Next" at bounding box center [526, 278] width 83 height 22
click at [550, 286] on button "Next" at bounding box center [549, 278] width 38 height 22
click at [550, 286] on div "Back Next" at bounding box center [526, 278] width 83 height 22
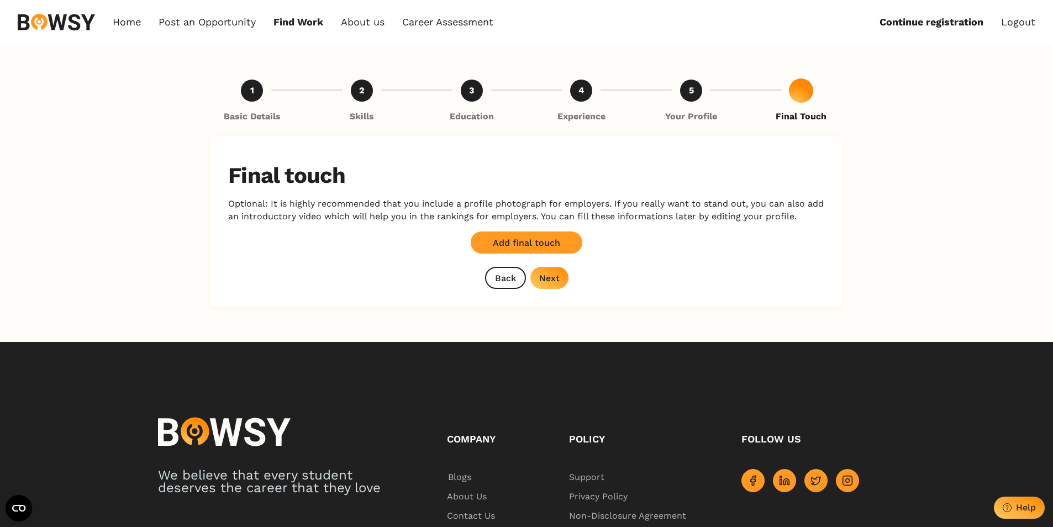
click at [550, 286] on button "Next" at bounding box center [549, 278] width 38 height 22
click at [550, 286] on div "Back Next" at bounding box center [526, 278] width 83 height 22
click at [550, 286] on button "Next" at bounding box center [549, 278] width 38 height 22
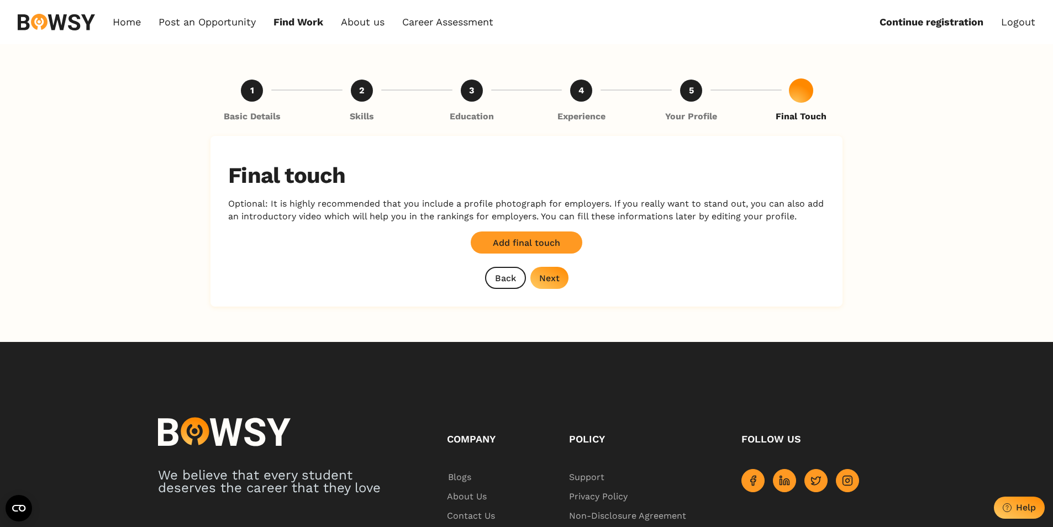
click at [550, 286] on button "Next" at bounding box center [549, 278] width 38 height 22
click at [550, 286] on div "Back Next" at bounding box center [526, 278] width 83 height 22
click at [550, 286] on button "Next" at bounding box center [549, 278] width 38 height 22
click at [550, 286] on div "Back Loading... Next" at bounding box center [526, 278] width 83 height 22
click at [550, 286] on button "Next" at bounding box center [549, 278] width 38 height 22
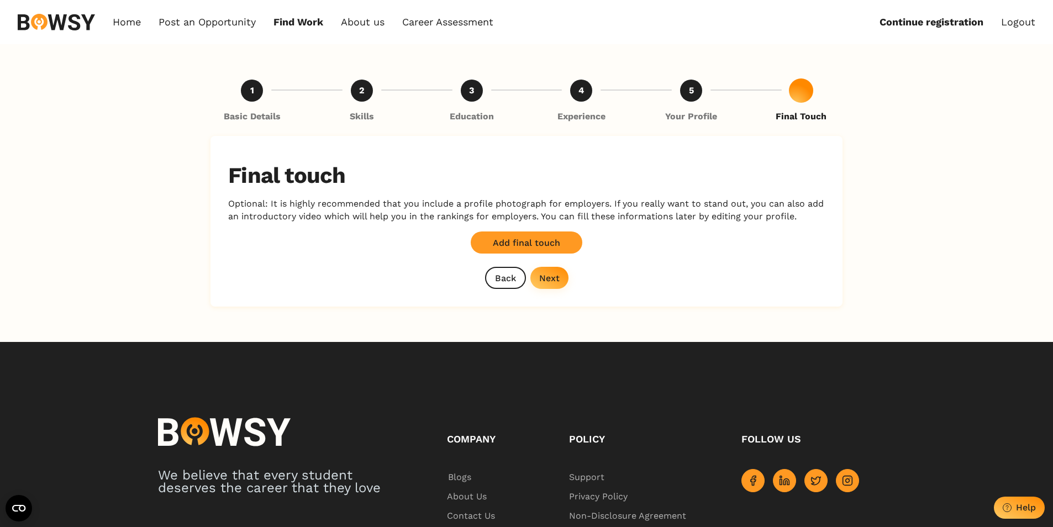
click at [550, 286] on div "Back Next" at bounding box center [526, 278] width 83 height 22
click at [550, 286] on button "Next" at bounding box center [549, 278] width 38 height 22
click at [550, 286] on div "Back Loading... Next" at bounding box center [526, 278] width 83 height 22
click at [550, 286] on button "Next" at bounding box center [549, 278] width 38 height 22
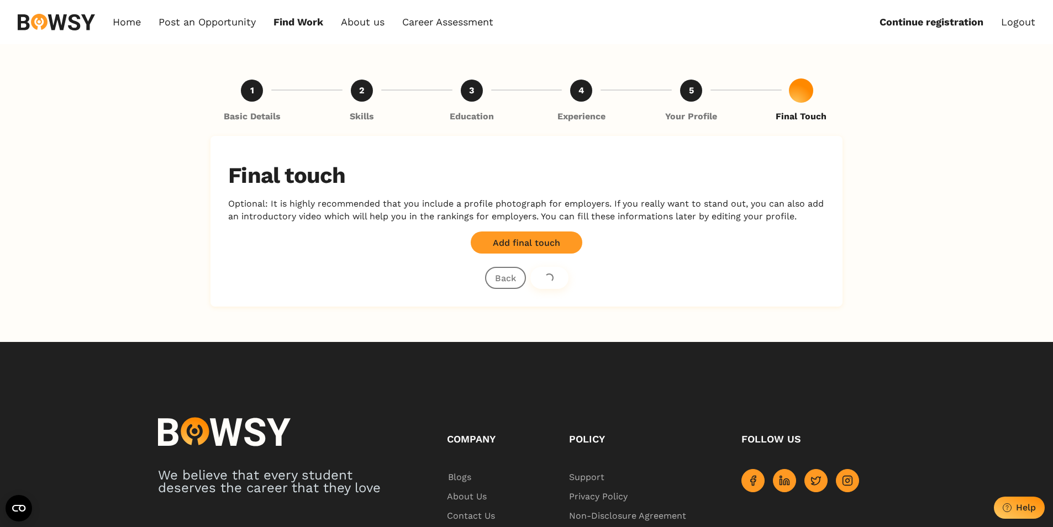
click at [550, 286] on div "Back Loading... Next" at bounding box center [526, 278] width 83 height 22
click at [550, 286] on button "Next" at bounding box center [549, 278] width 38 height 22
click at [550, 286] on div "Back Next" at bounding box center [526, 278] width 83 height 22
click at [550, 286] on button "Next" at bounding box center [549, 278] width 38 height 22
click at [550, 286] on div "Back Next" at bounding box center [526, 278] width 83 height 22
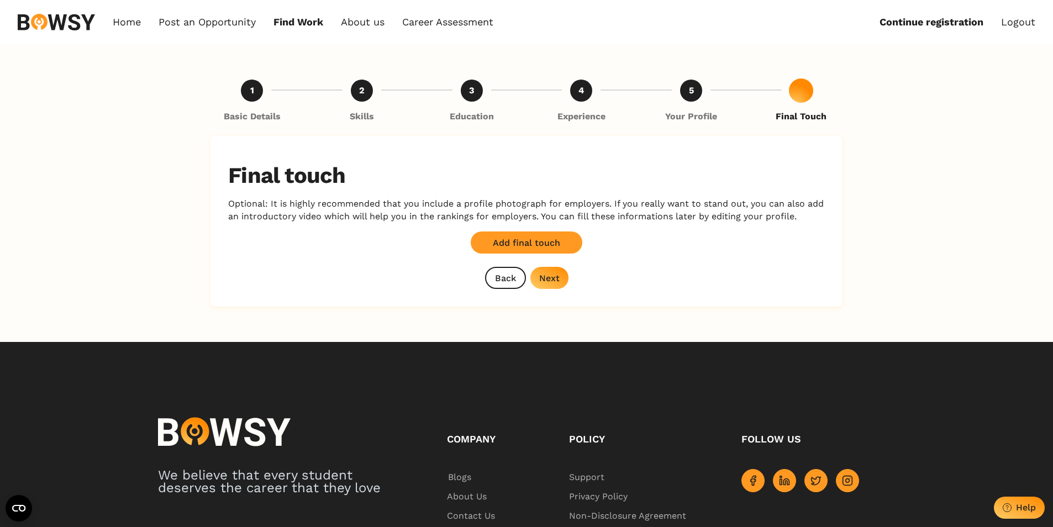
click at [550, 286] on button "Next" at bounding box center [549, 278] width 38 height 22
click at [550, 286] on div "Back Loading... Next" at bounding box center [526, 278] width 83 height 22
click at [550, 286] on button "Next" at bounding box center [549, 278] width 38 height 22
click at [550, 286] on div "Back Next" at bounding box center [526, 278] width 83 height 22
click at [550, 286] on button "Next" at bounding box center [549, 278] width 38 height 22
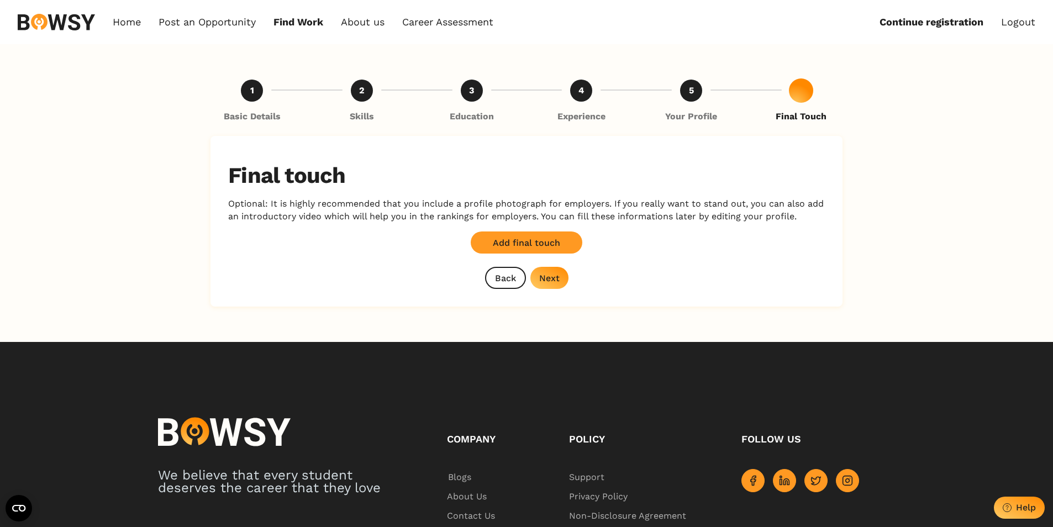
click at [550, 286] on button "Next" at bounding box center [549, 278] width 38 height 22
click at [550, 286] on div "Back Next" at bounding box center [526, 278] width 83 height 22
click at [550, 286] on button "Next" at bounding box center [549, 278] width 38 height 22
click at [550, 286] on button "Loading... Next" at bounding box center [549, 278] width 38 height 22
click at [550, 286] on div "Back Next" at bounding box center [526, 278] width 83 height 22
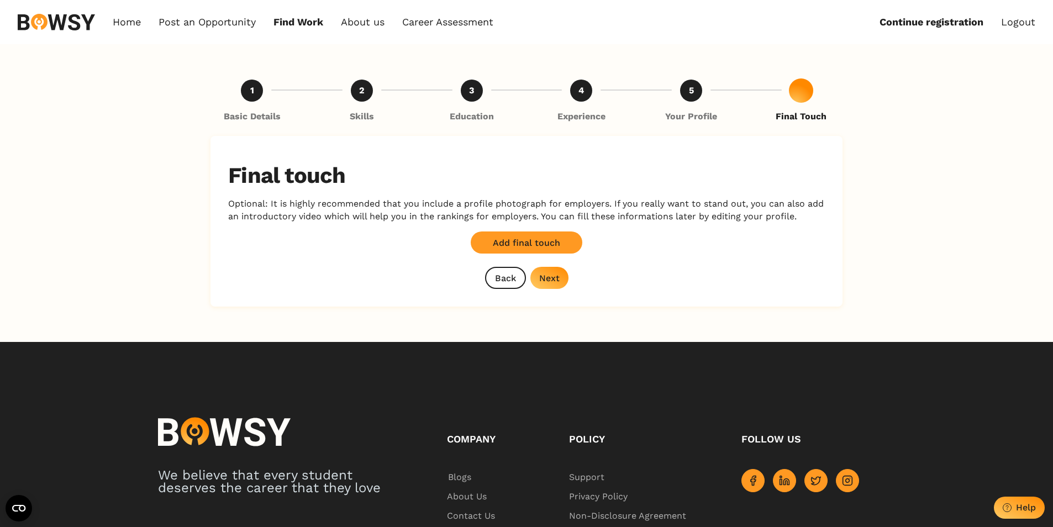
click at [550, 286] on button "Next" at bounding box center [549, 278] width 38 height 22
click at [550, 286] on div "Back Next" at bounding box center [526, 278] width 83 height 22
click at [550, 286] on button "Next" at bounding box center [549, 278] width 38 height 22
click at [548, 284] on div "Back Next" at bounding box center [526, 278] width 83 height 22
click at [548, 284] on button "Next" at bounding box center [549, 278] width 38 height 22
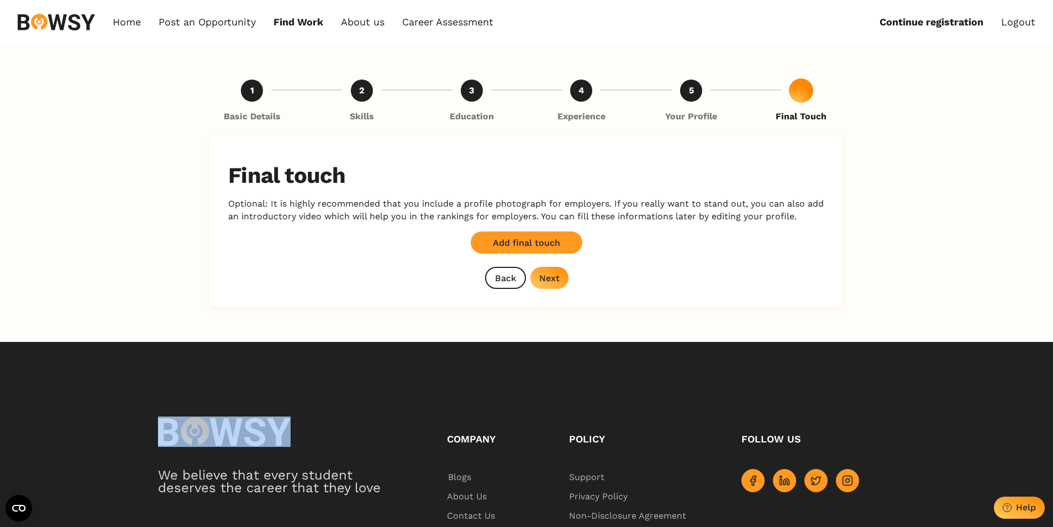
click at [548, 284] on div "Back Next" at bounding box center [526, 278] width 83 height 22
click at [548, 284] on button "Next" at bounding box center [549, 278] width 38 height 22
drag, startPoint x: 548, startPoint y: 284, endPoint x: 539, endPoint y: 299, distance: 17.8
click at [539, 299] on div "Final touch Optional: It is highly recommended that you include a profile photo…" at bounding box center [526, 221] width 632 height 171
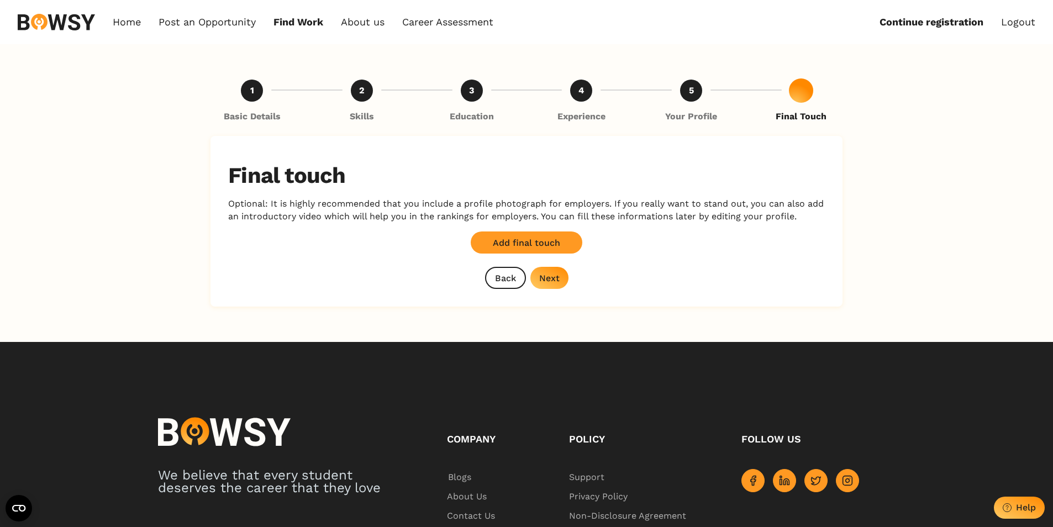
click at [553, 271] on button "Next" at bounding box center [549, 278] width 38 height 22
click at [553, 271] on div "Back Next" at bounding box center [526, 278] width 83 height 22
click at [553, 271] on button "Next" at bounding box center [549, 278] width 38 height 22
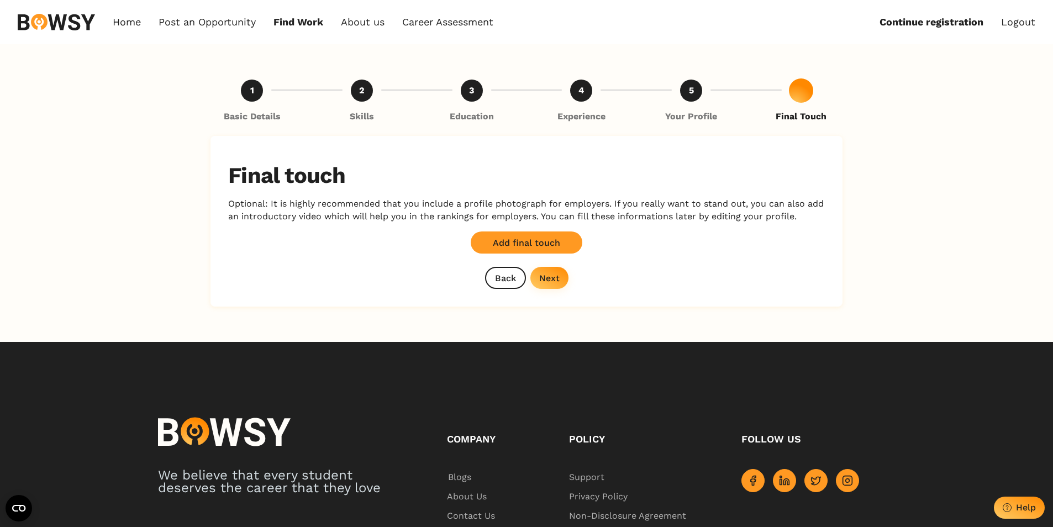
click at [553, 271] on div "Back Next" at bounding box center [526, 278] width 83 height 22
click at [553, 271] on button "Next" at bounding box center [549, 278] width 38 height 22
click at [553, 271] on div "Back Loading... Next" at bounding box center [526, 278] width 83 height 22
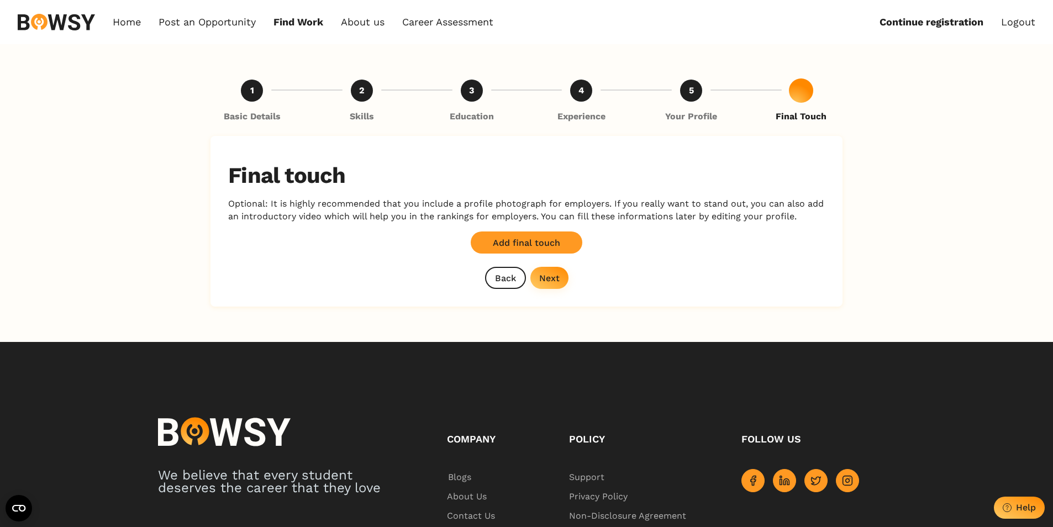
click at [553, 271] on div "Back Next" at bounding box center [526, 278] width 83 height 22
click at [553, 271] on button "Next" at bounding box center [549, 278] width 38 height 22
click at [553, 271] on div "Back Loading... Next" at bounding box center [526, 278] width 83 height 22
click at [546, 287] on button "Next" at bounding box center [548, 278] width 38 height 22
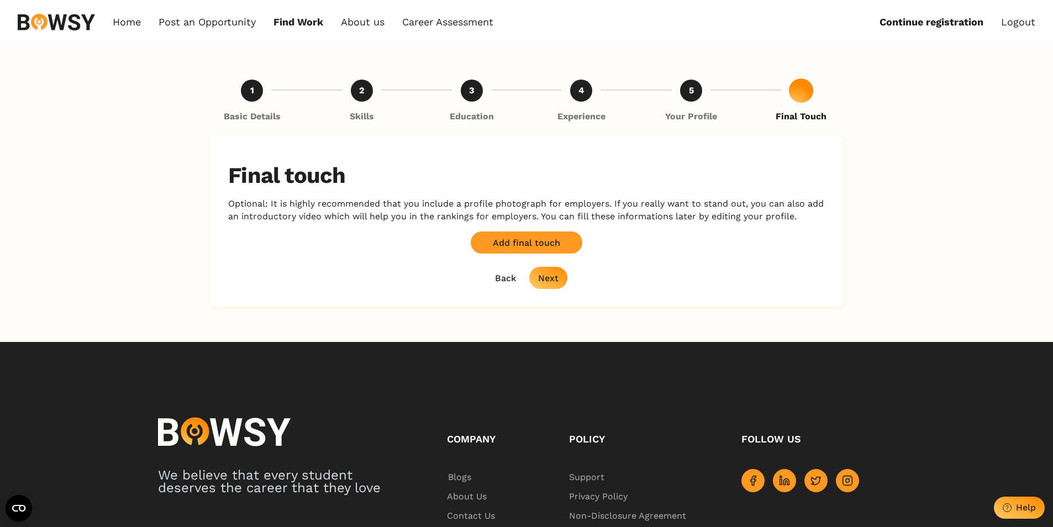
click at [546, 287] on button "Next" at bounding box center [548, 278] width 38 height 22
click at [546, 287] on button "Loading... Next" at bounding box center [548, 278] width 38 height 22
click at [546, 287] on div "Back Next" at bounding box center [526, 278] width 81 height 22
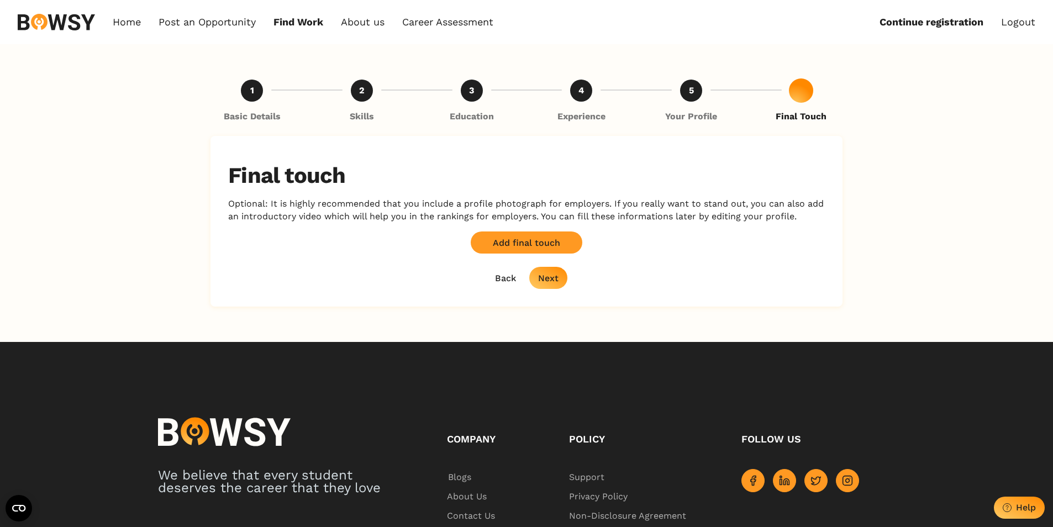
click at [546, 287] on button "Next" at bounding box center [548, 278] width 38 height 22
click at [546, 287] on div "Back Loading... Next" at bounding box center [526, 278] width 81 height 22
click at [546, 287] on button "Loading... Next" at bounding box center [548, 278] width 38 height 22
click at [551, 270] on button "Next" at bounding box center [548, 278] width 38 height 22
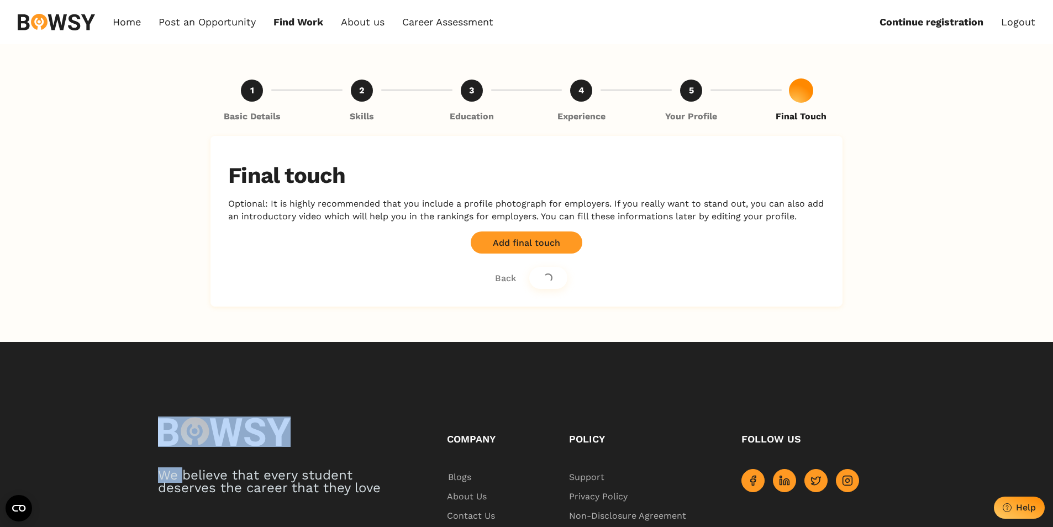
click at [551, 270] on div "Back Loading... Next" at bounding box center [526, 278] width 81 height 22
click at [551, 270] on button "Next" at bounding box center [548, 278] width 38 height 22
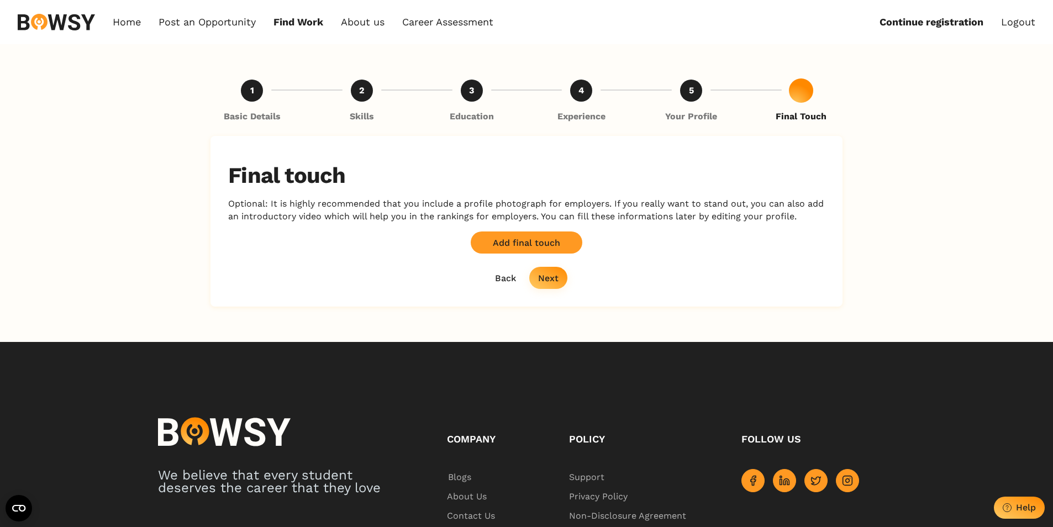
click at [551, 270] on div "Back Next" at bounding box center [526, 278] width 81 height 22
click at [551, 270] on button "Next" at bounding box center [548, 278] width 38 height 22
click at [551, 270] on div "Back Next" at bounding box center [526, 278] width 81 height 22
click at [551, 270] on button "Next" at bounding box center [548, 278] width 38 height 22
click at [551, 270] on button "Loading... Next" at bounding box center [548, 278] width 38 height 22
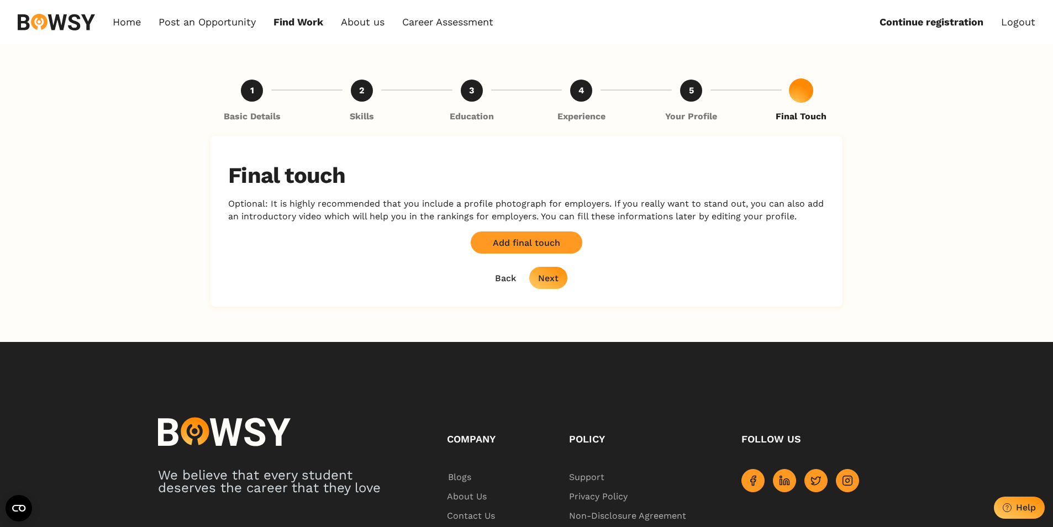
click at [910, 14] on div "Home Post an Opportunity Bowsy Projects Post Work Find Work How it Works Regist…" at bounding box center [526, 22] width 1053 height 44
drag, startPoint x: 910, startPoint y: 14, endPoint x: 403, endPoint y: 23, distance: 506.6
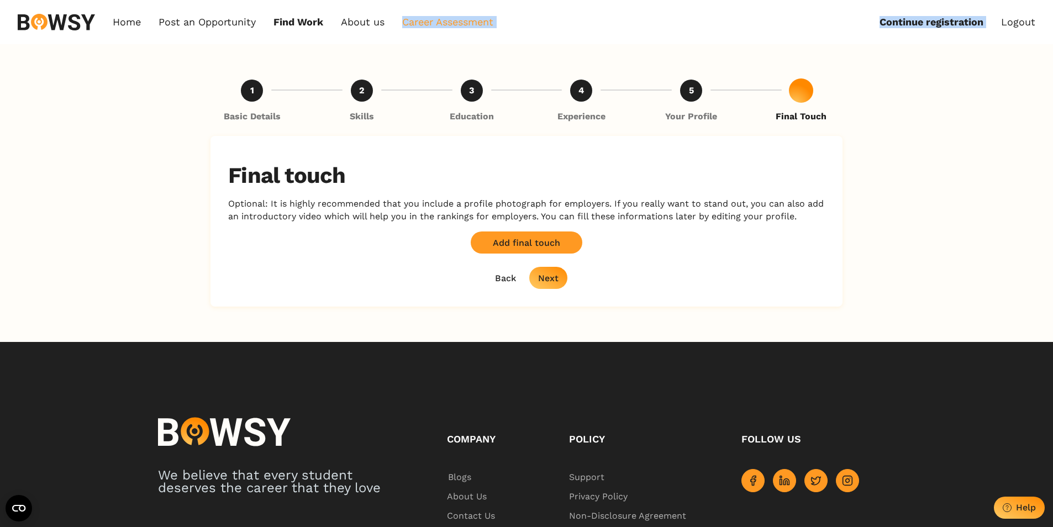
click at [403, 23] on div "Home Post an Opportunity Bowsy Projects Post Work Find Work How it Works Regist…" at bounding box center [526, 22] width 1053 height 44
click at [518, 279] on button "Back" at bounding box center [505, 278] width 39 height 22
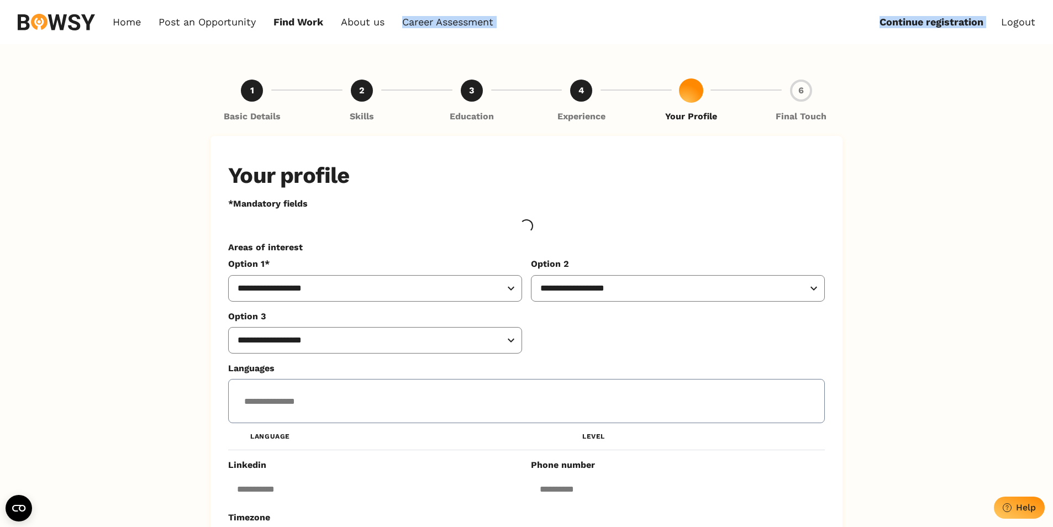
select select "**********"
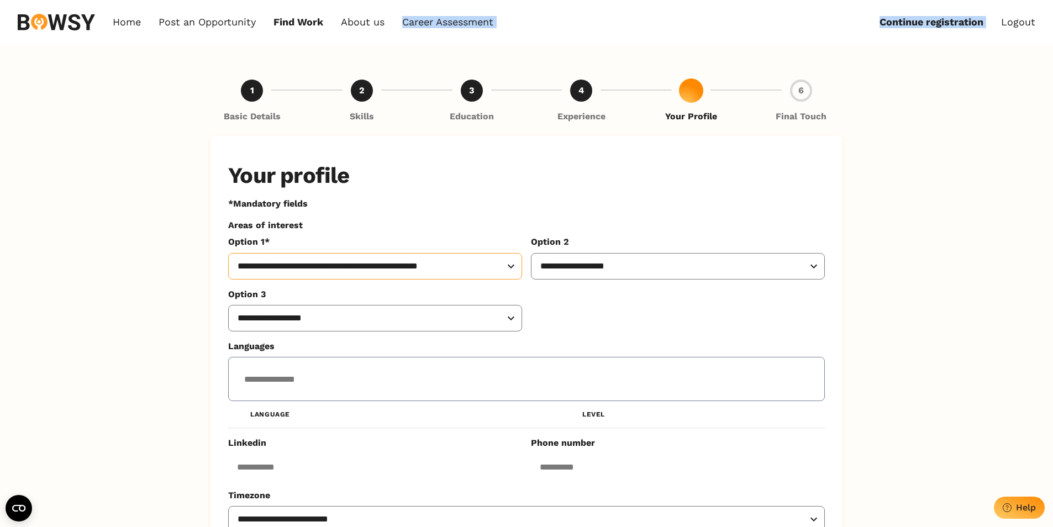
drag, startPoint x: 518, startPoint y: 279, endPoint x: 544, endPoint y: 335, distance: 61.3
click at [544, 335] on div "**********" at bounding box center [526, 425] width 597 height 413
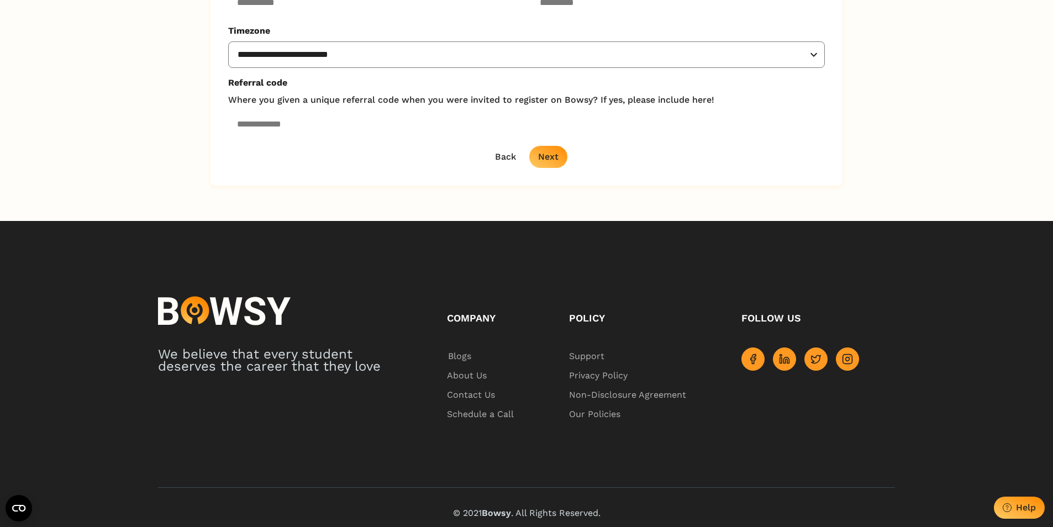
scroll to position [471, 0]
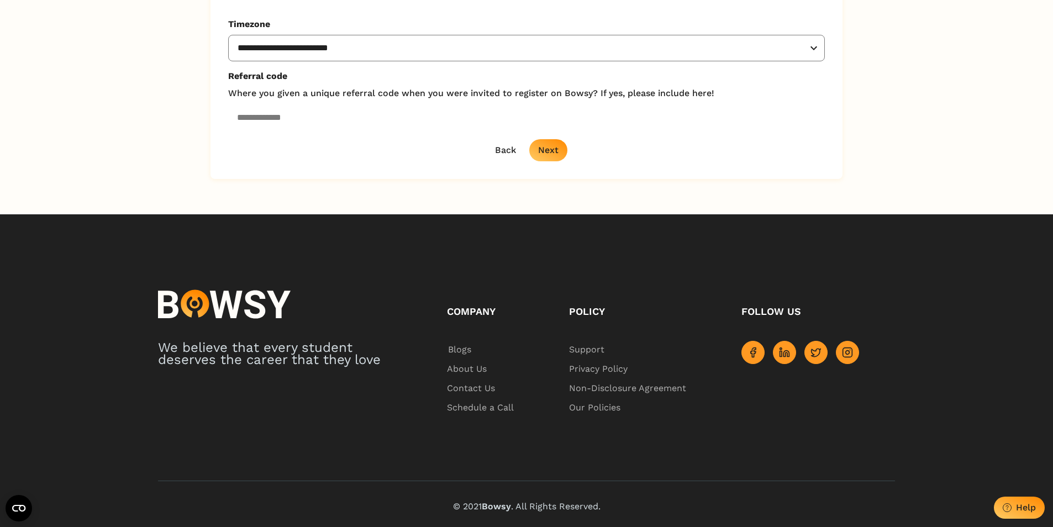
click at [782, 217] on div "Company Blogs About Us Contact Us Schedule a Call Policy Support Privacy Policy…" at bounding box center [657, 315] width 476 height 203
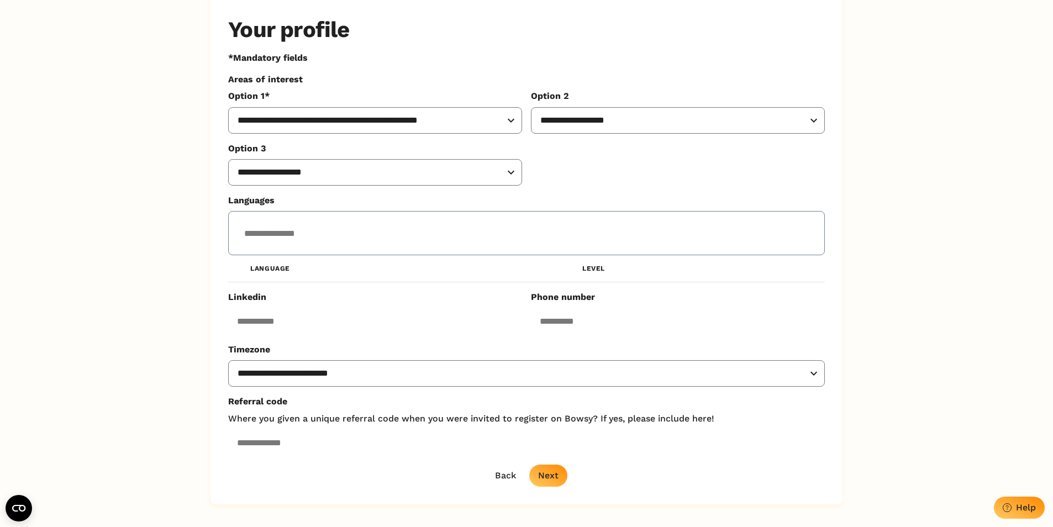
scroll to position [145, 0]
click at [504, 487] on button "Back" at bounding box center [505, 476] width 39 height 22
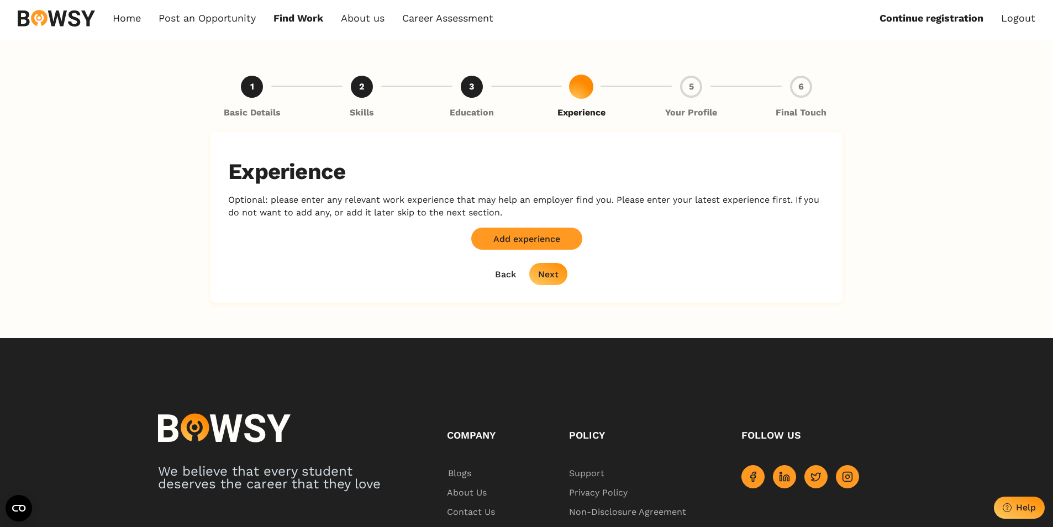
scroll to position [0, 0]
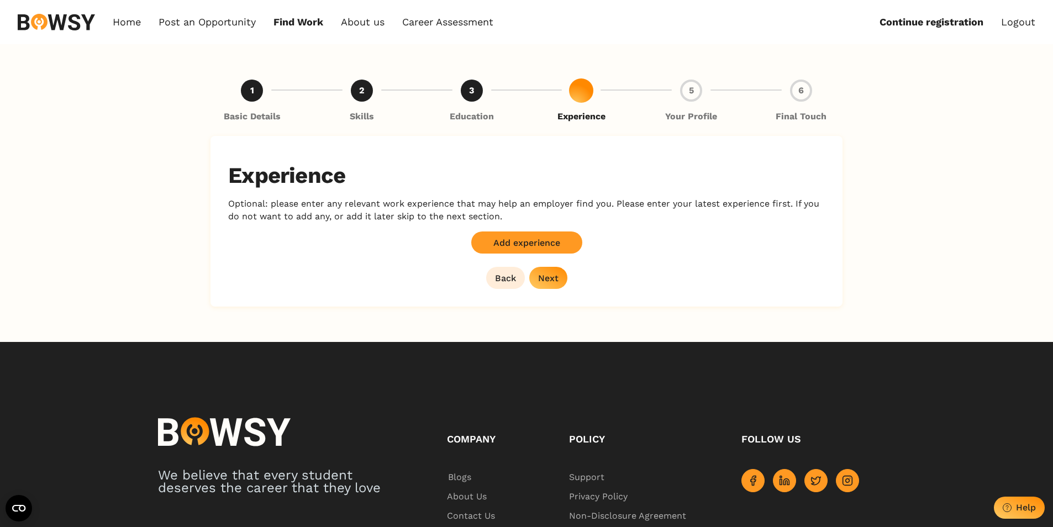
click at [511, 280] on div "Back" at bounding box center [505, 278] width 21 height 10
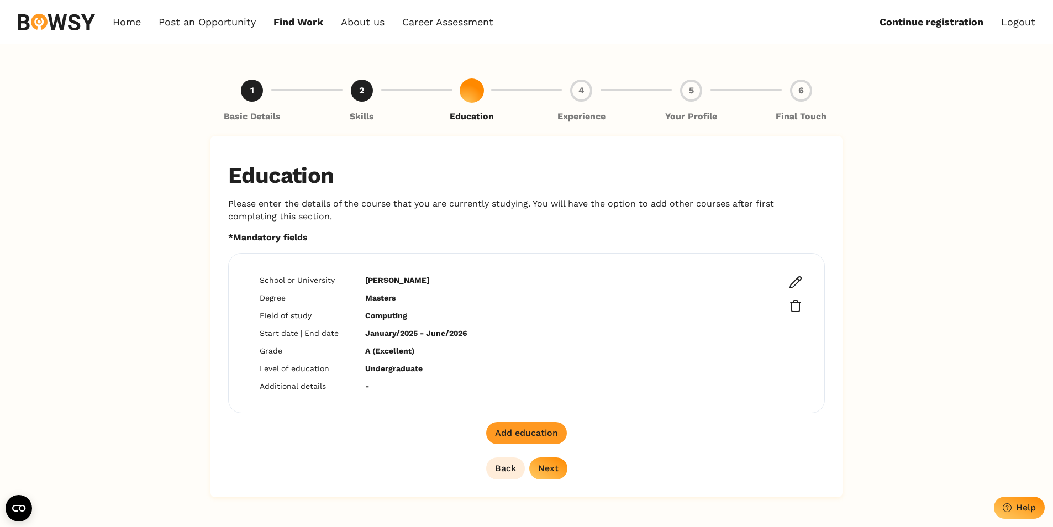
click at [500, 471] on div "Back" at bounding box center [505, 468] width 21 height 10
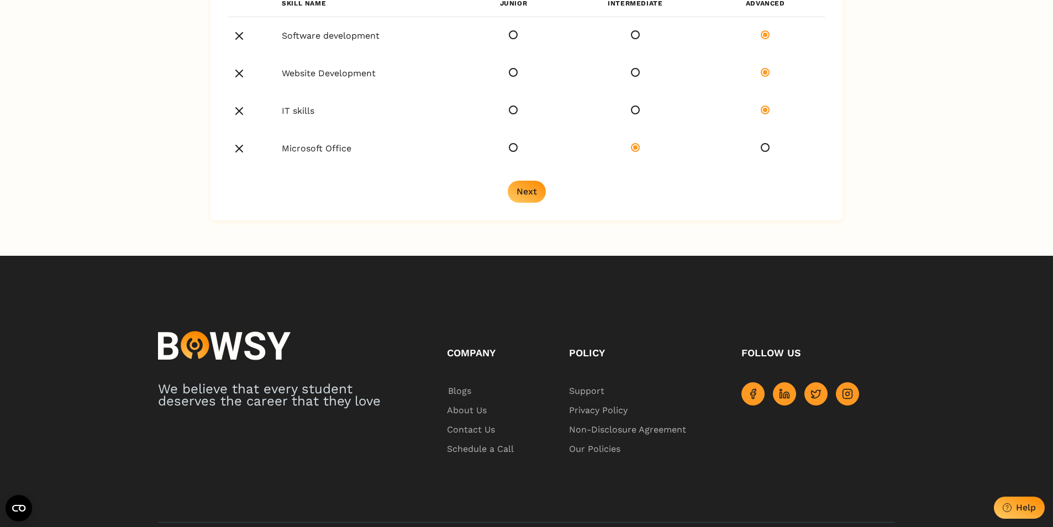
scroll to position [350, 0]
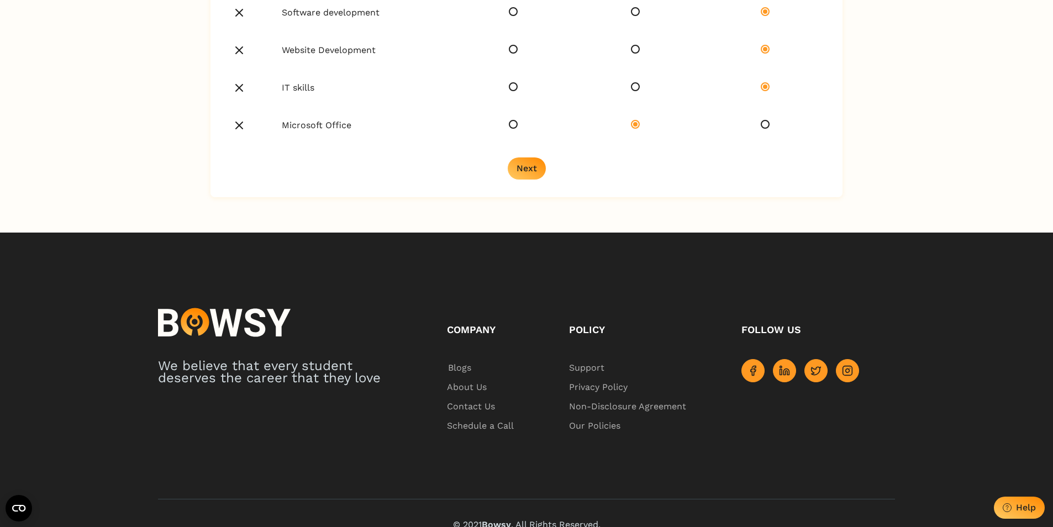
click at [530, 168] on div "Next" at bounding box center [526, 168] width 20 height 10
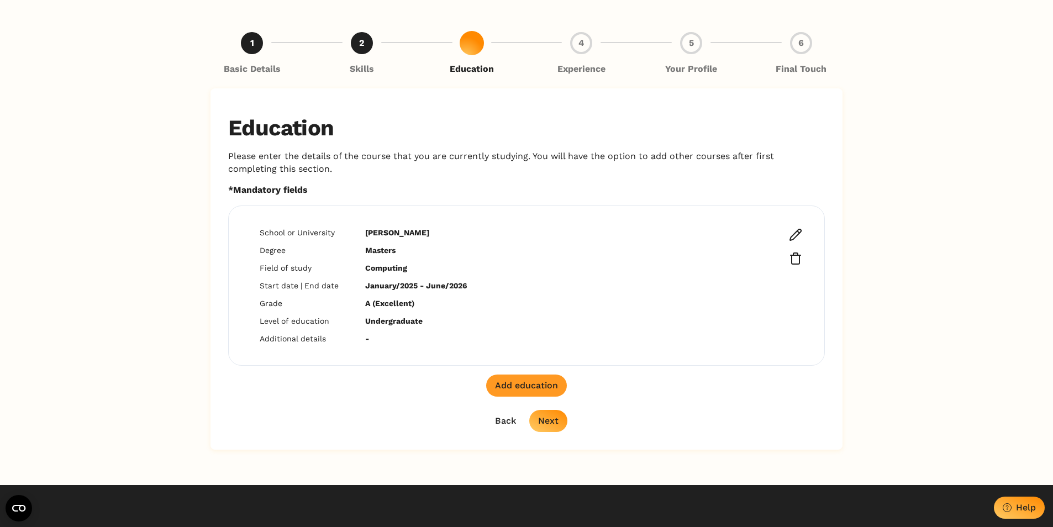
scroll to position [0, 0]
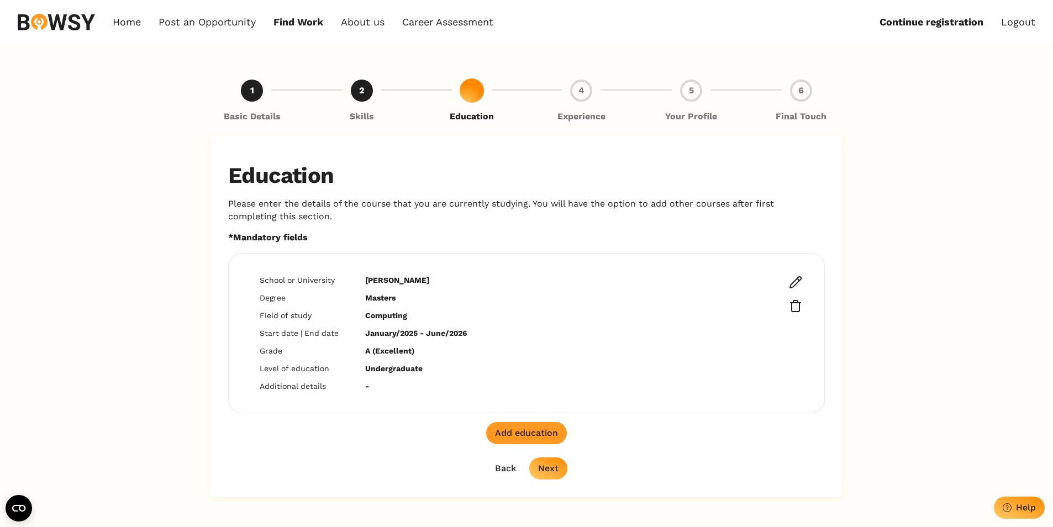
click at [552, 473] on div "Next" at bounding box center [548, 468] width 20 height 10
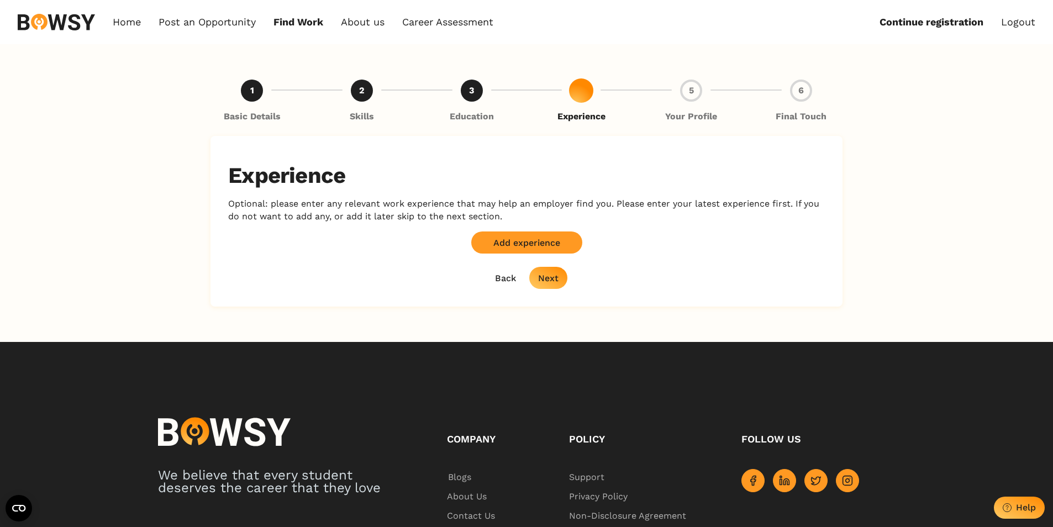
click at [552, 278] on div "Next" at bounding box center [548, 278] width 20 height 10
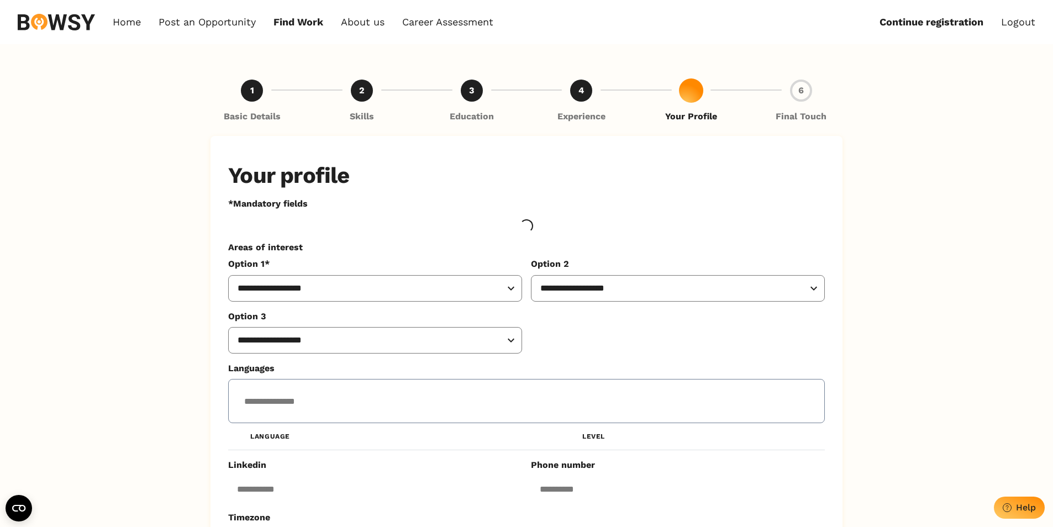
select select "**********"
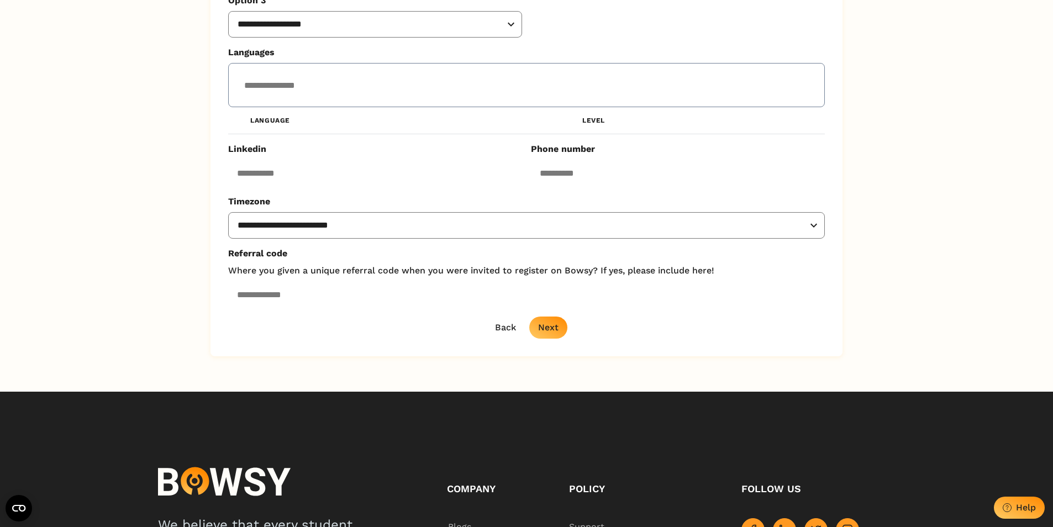
scroll to position [471, 0]
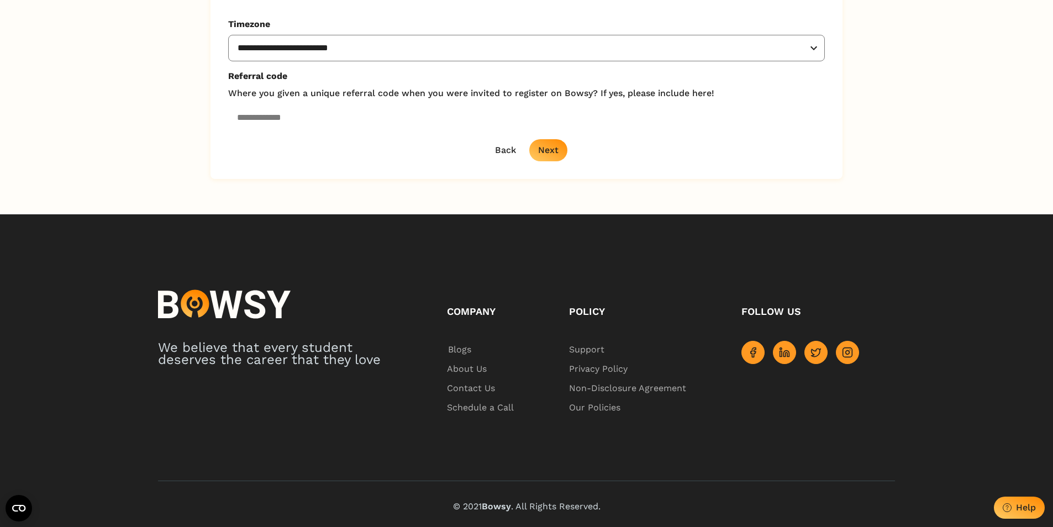
click at [550, 146] on div "Next" at bounding box center [548, 150] width 20 height 10
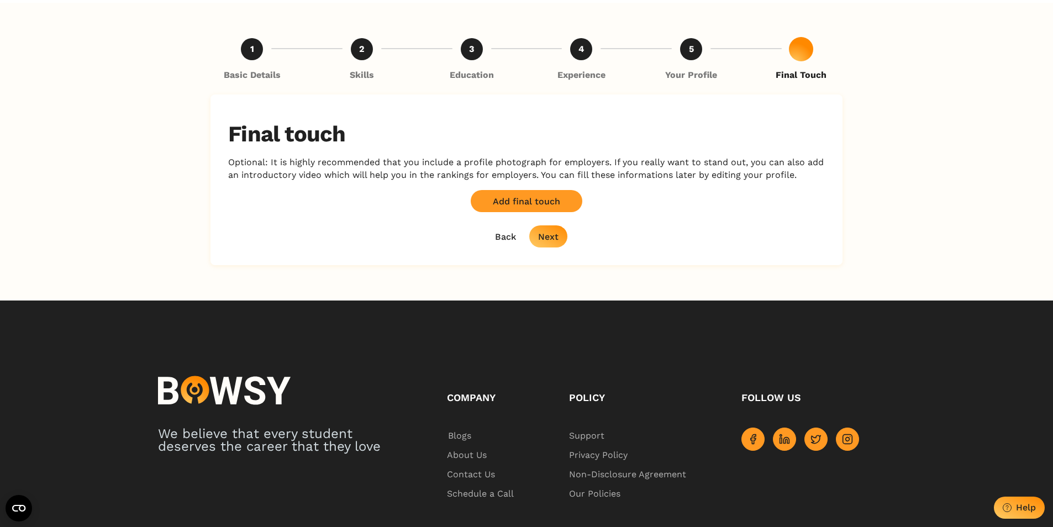
scroll to position [0, 0]
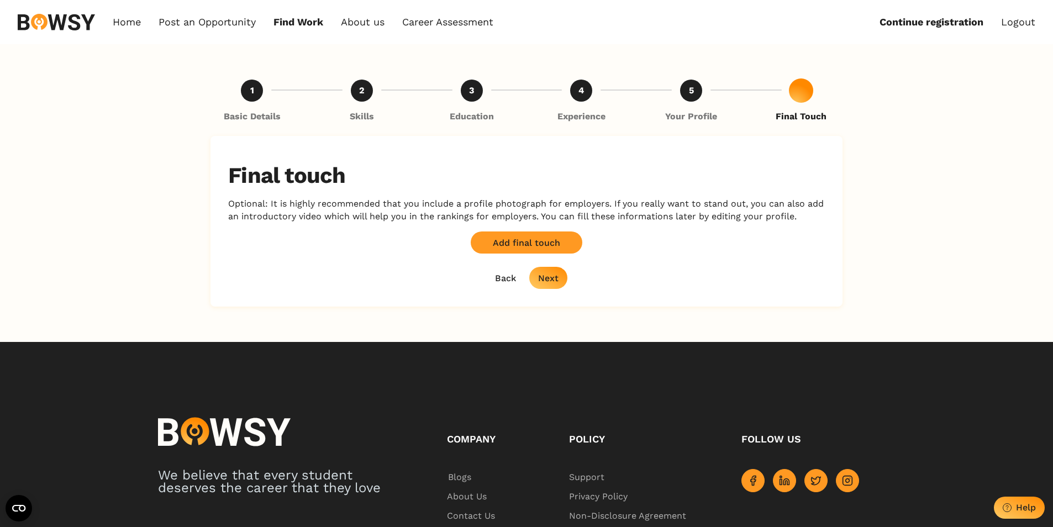
click at [553, 283] on div "Next" at bounding box center [548, 278] width 20 height 10
click at [553, 283] on div "Back Next" at bounding box center [526, 278] width 81 height 22
click at [553, 283] on div "Next" at bounding box center [548, 278] width 20 height 10
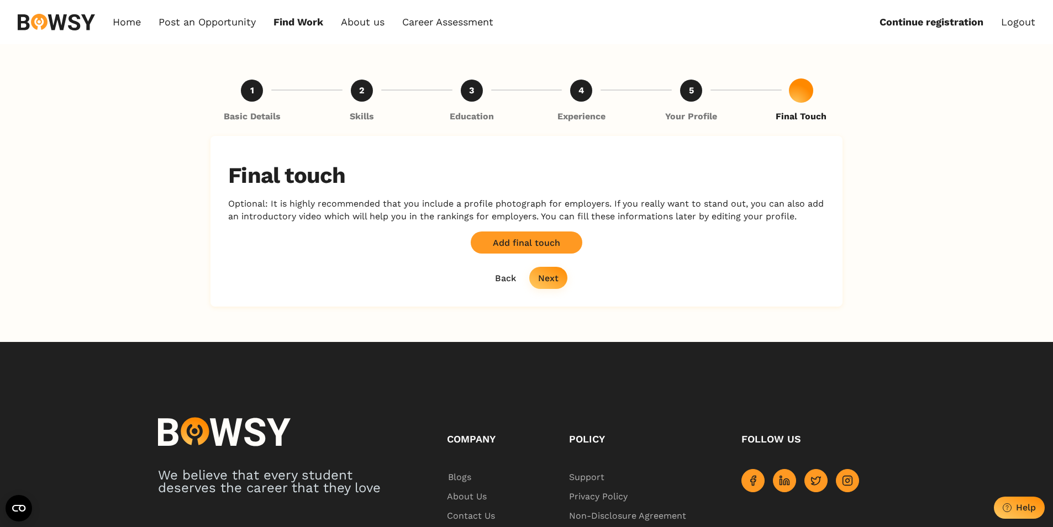
click at [553, 283] on div "Back Next" at bounding box center [526, 278] width 81 height 22
click at [553, 283] on div "Next" at bounding box center [548, 278] width 20 height 10
click at [553, 283] on div "Back Next" at bounding box center [526, 278] width 81 height 22
click at [553, 283] on div "Next" at bounding box center [548, 278] width 20 height 10
click at [553, 283] on div "Back Loading... Next" at bounding box center [526, 278] width 81 height 22
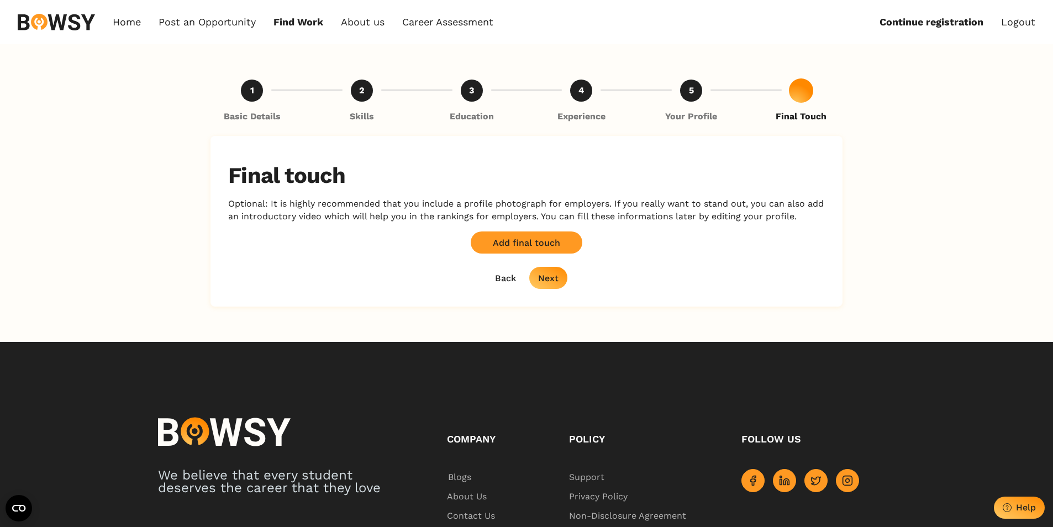
click at [553, 283] on div "Next" at bounding box center [548, 278] width 20 height 10
click at [553, 283] on div "Back Loading... Next" at bounding box center [526, 278] width 81 height 22
click at [553, 283] on div "Next" at bounding box center [548, 278] width 20 height 10
click at [553, 283] on div "Back Next" at bounding box center [526, 278] width 81 height 22
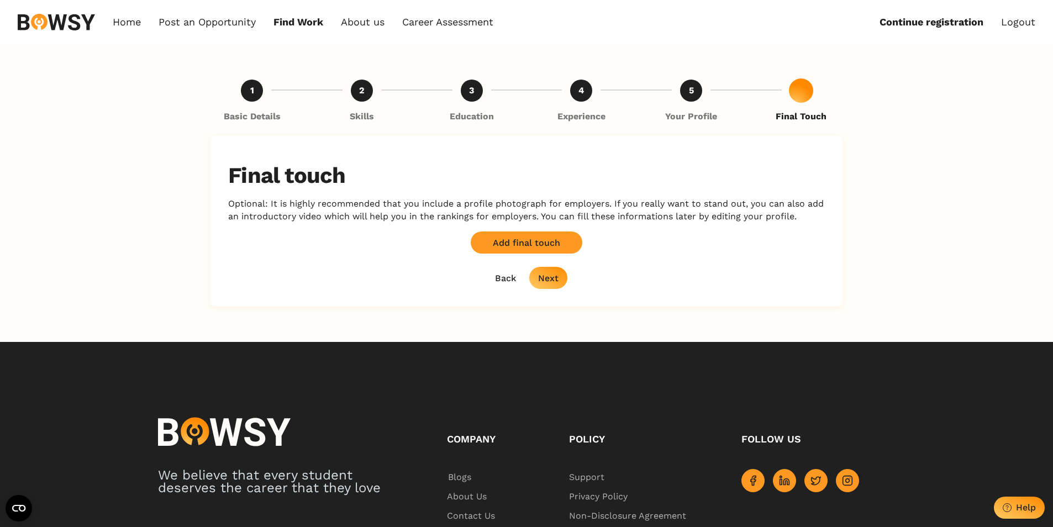
click at [553, 283] on div "Next" at bounding box center [548, 278] width 20 height 10
click at [553, 283] on div "Back Next" at bounding box center [526, 278] width 81 height 22
click at [553, 283] on div "Next" at bounding box center [548, 278] width 20 height 10
click at [553, 283] on div "Back Next" at bounding box center [526, 278] width 81 height 22
click at [553, 283] on div "Next" at bounding box center [548, 278] width 20 height 10
